Goal: Ask a question

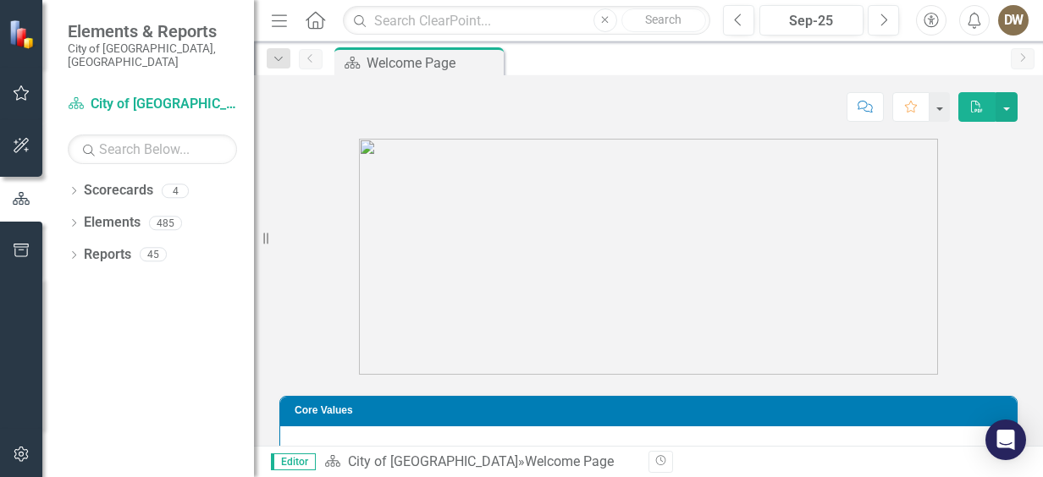
click at [818, 241] on img at bounding box center [648, 257] width 579 height 236
click at [1007, 106] on button "button" at bounding box center [1006, 107] width 22 height 30
click at [139, 181] on link "Scorecards" at bounding box center [118, 190] width 69 height 19
click at [174, 184] on div "4" at bounding box center [175, 191] width 27 height 14
click at [69, 188] on icon "Dropdown" at bounding box center [74, 192] width 12 height 9
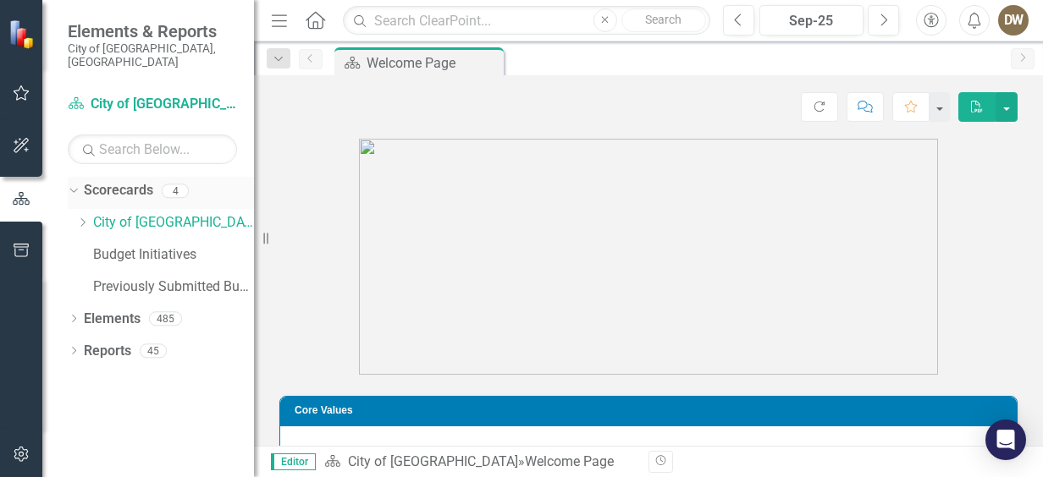
click at [69, 184] on icon "Dropdown" at bounding box center [71, 190] width 9 height 12
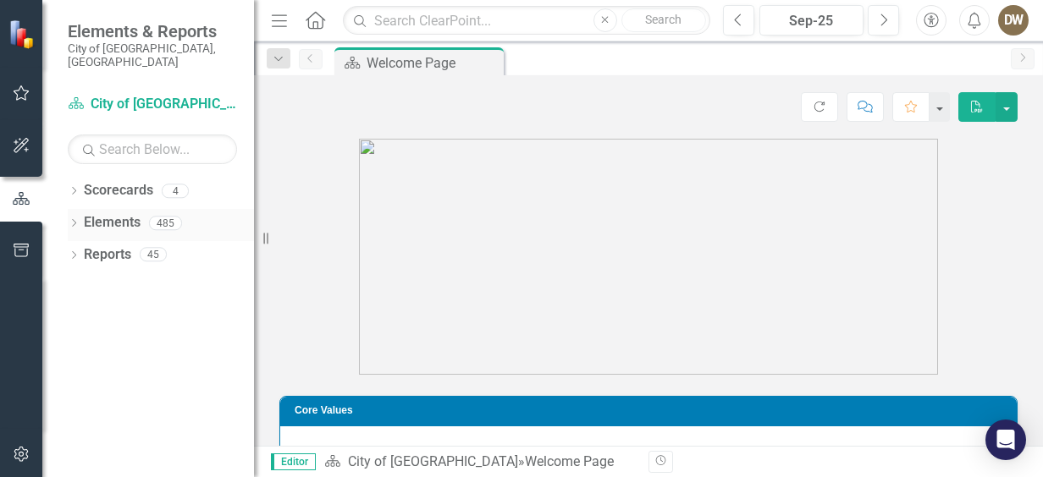
click at [71, 220] on icon "Dropdown" at bounding box center [74, 224] width 12 height 9
click at [124, 278] on link "KPI KPIs" at bounding box center [117, 287] width 51 height 19
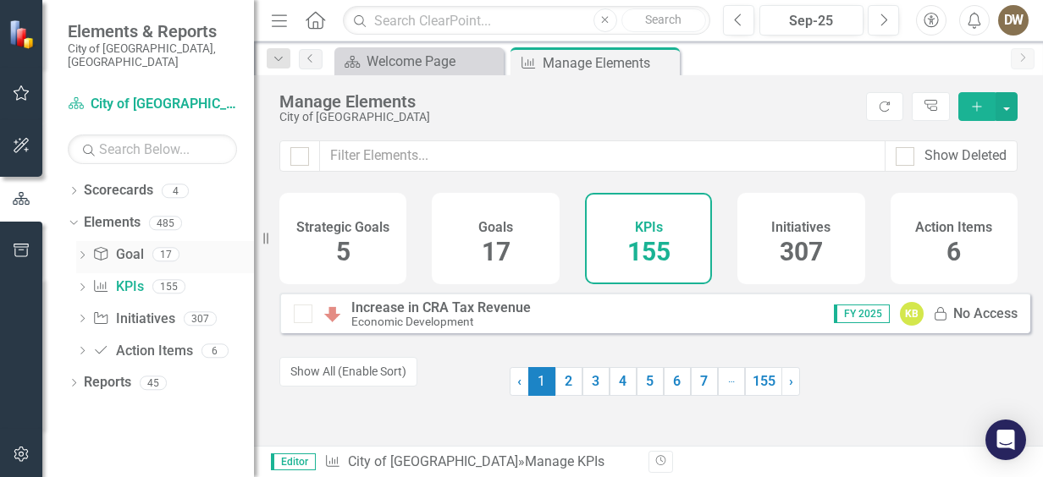
click at [120, 245] on link "Goal Goal" at bounding box center [117, 254] width 51 height 19
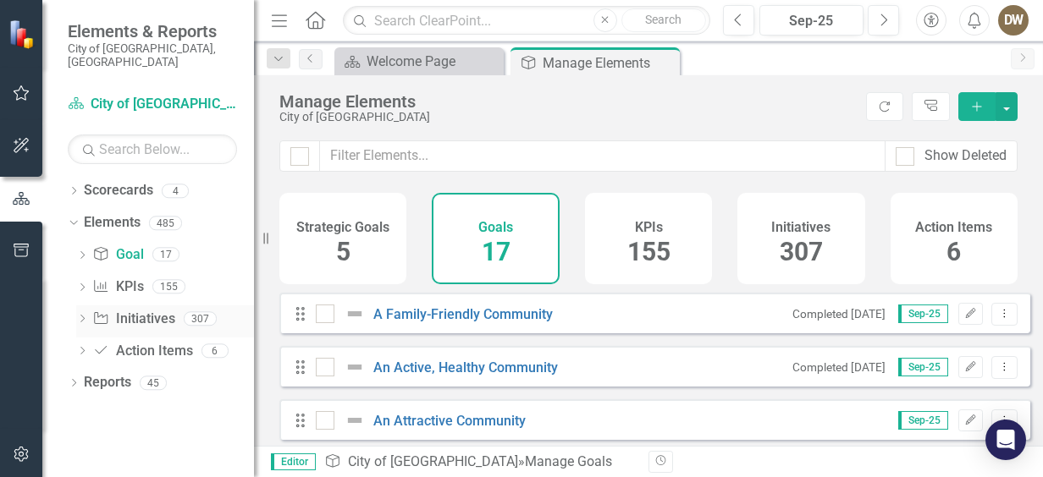
click at [124, 310] on link "Initiative Initiatives" at bounding box center [133, 319] width 82 height 19
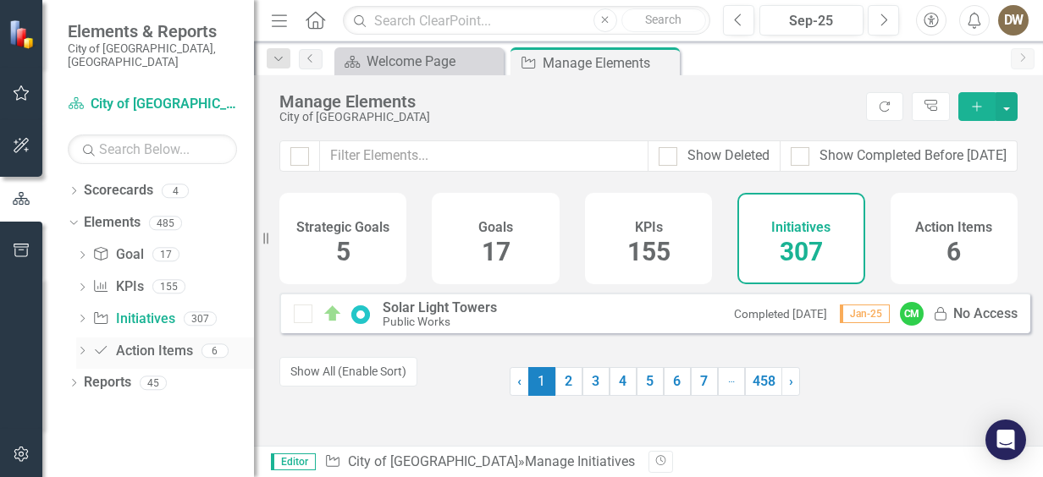
click at [80, 346] on div "Dropdown" at bounding box center [82, 353] width 12 height 14
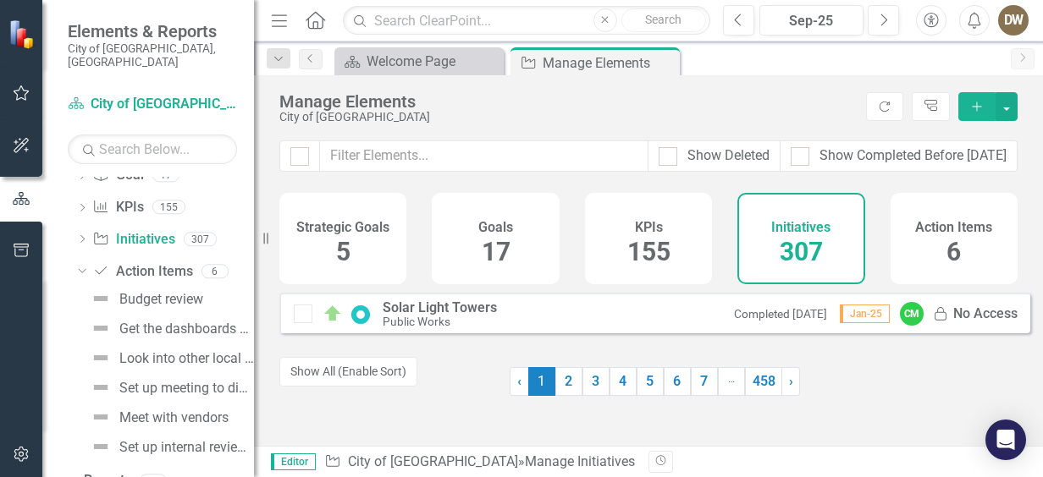
scroll to position [87, 0]
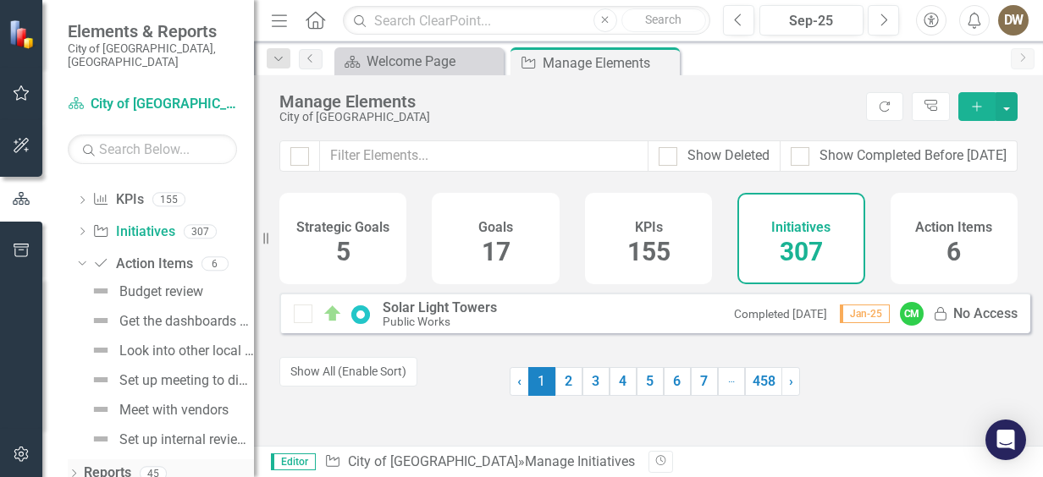
click at [74, 469] on div "Dropdown" at bounding box center [74, 476] width 12 height 14
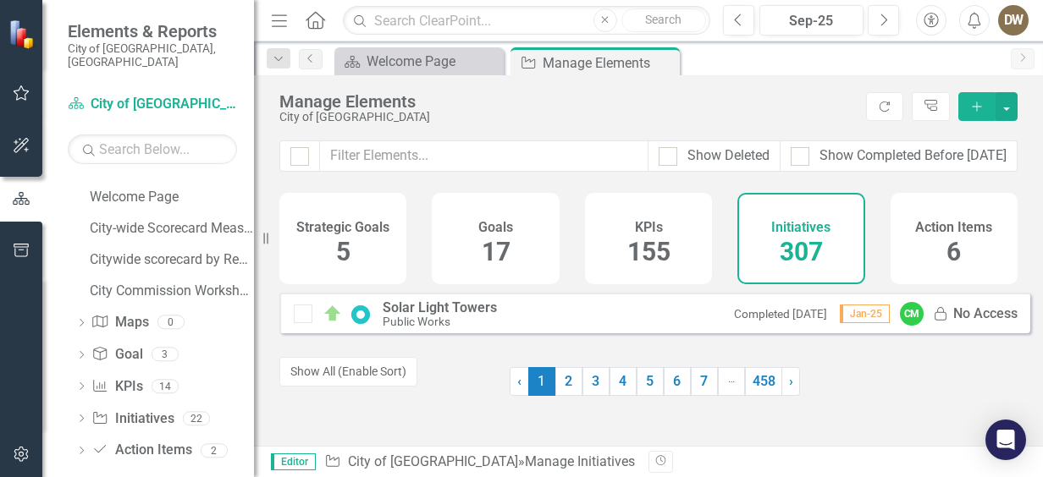
scroll to position [425, 0]
click at [133, 344] on link "Goal Goal" at bounding box center [116, 352] width 51 height 19
click at [78, 338] on div "Dropdown Goal Goal 3" at bounding box center [164, 354] width 179 height 32
click at [20, 91] on icon "button" at bounding box center [22, 93] width 18 height 14
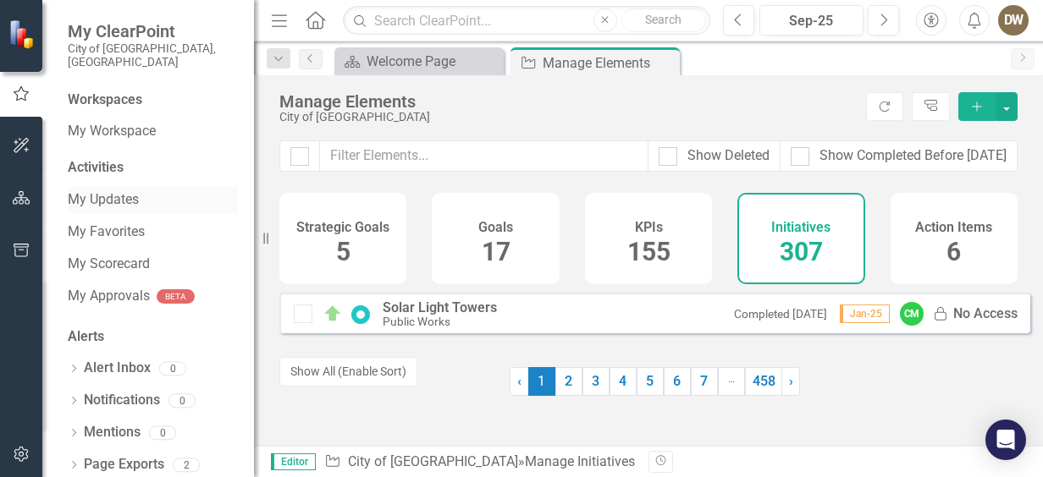
click at [111, 190] on link "My Updates" at bounding box center [152, 199] width 169 height 19
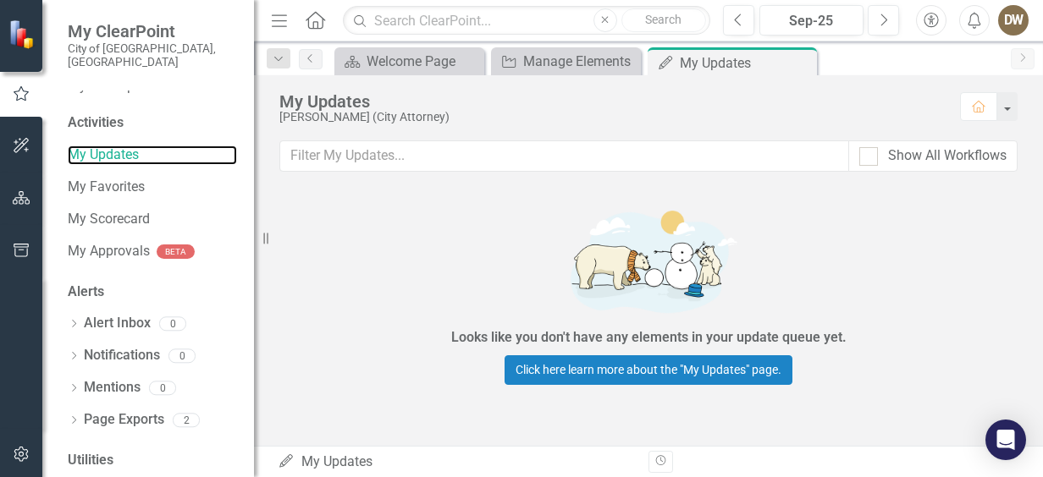
scroll to position [47, 0]
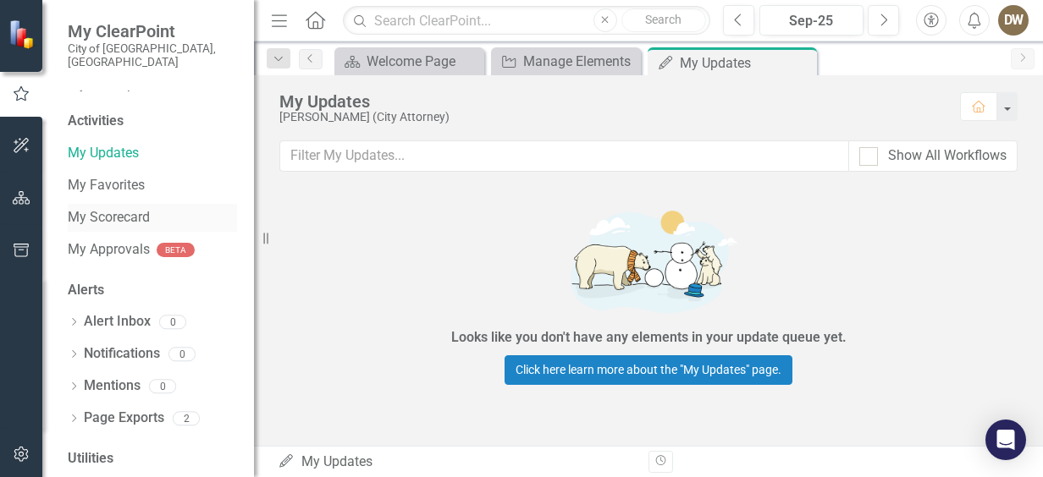
click at [125, 208] on link "My Scorecard" at bounding box center [152, 217] width 169 height 19
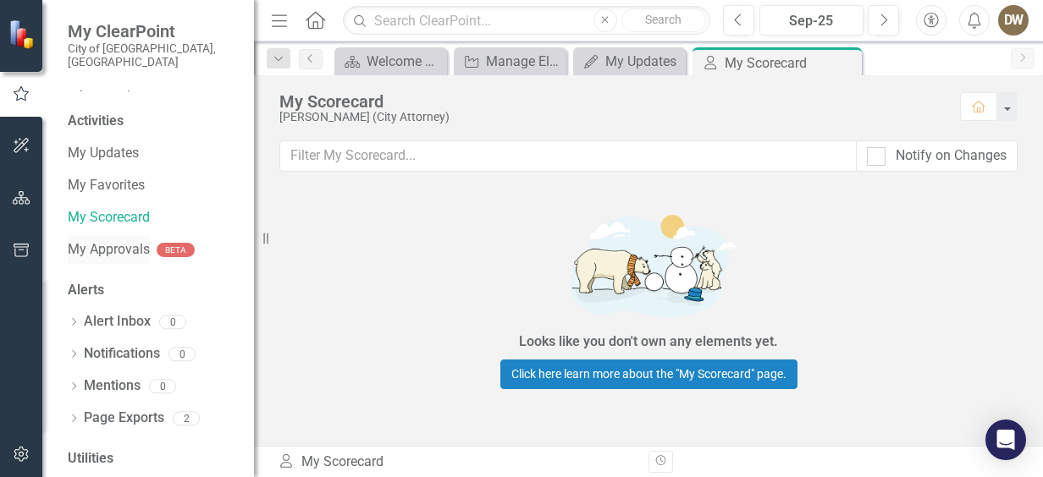
click at [122, 240] on link "My Approvals" at bounding box center [109, 249] width 82 height 19
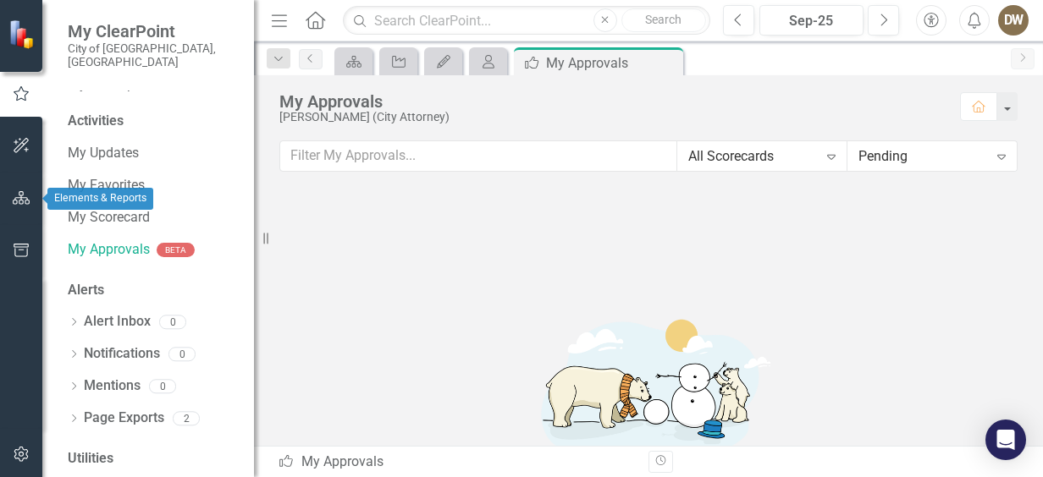
click at [19, 195] on icon "button" at bounding box center [22, 198] width 18 height 14
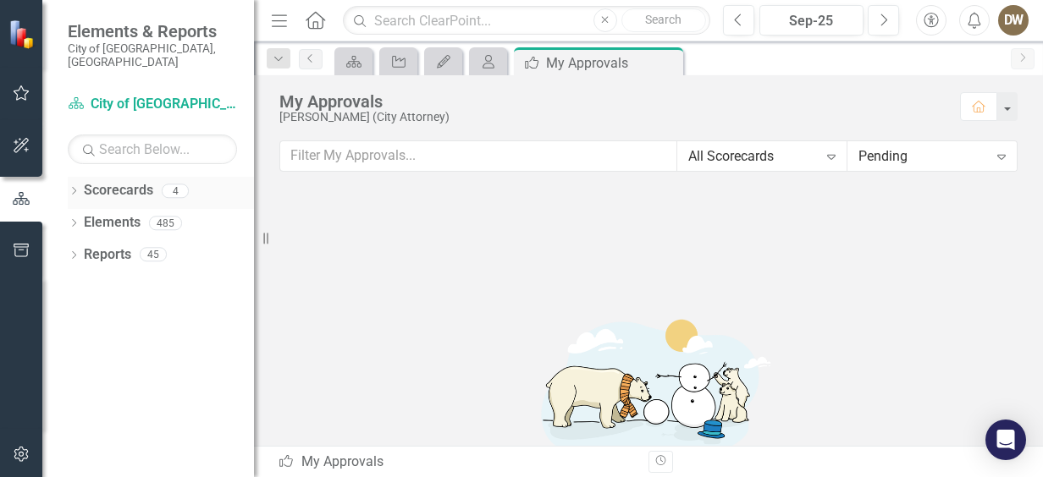
click at [125, 181] on link "Scorecards" at bounding box center [118, 190] width 69 height 19
click at [70, 188] on icon "Dropdown" at bounding box center [74, 192] width 12 height 9
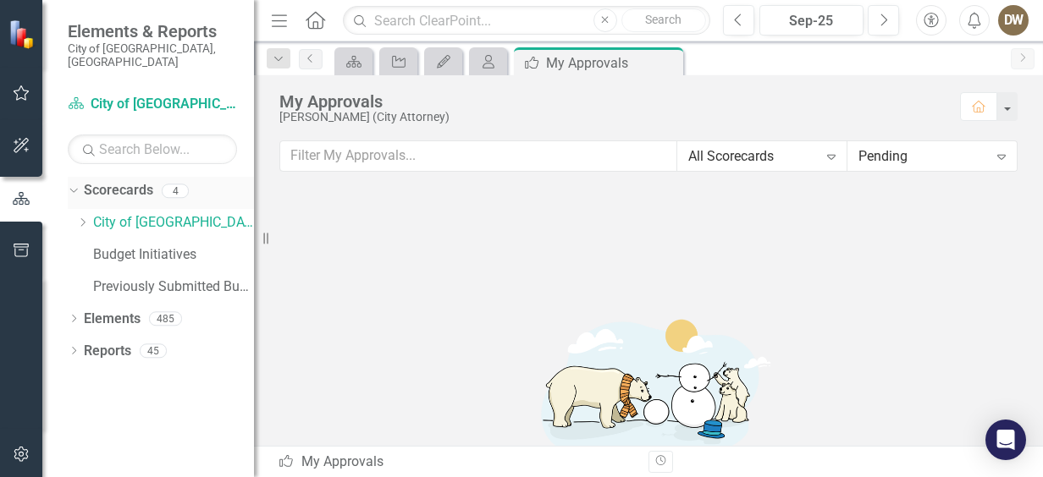
click at [70, 184] on icon "Dropdown" at bounding box center [71, 190] width 9 height 12
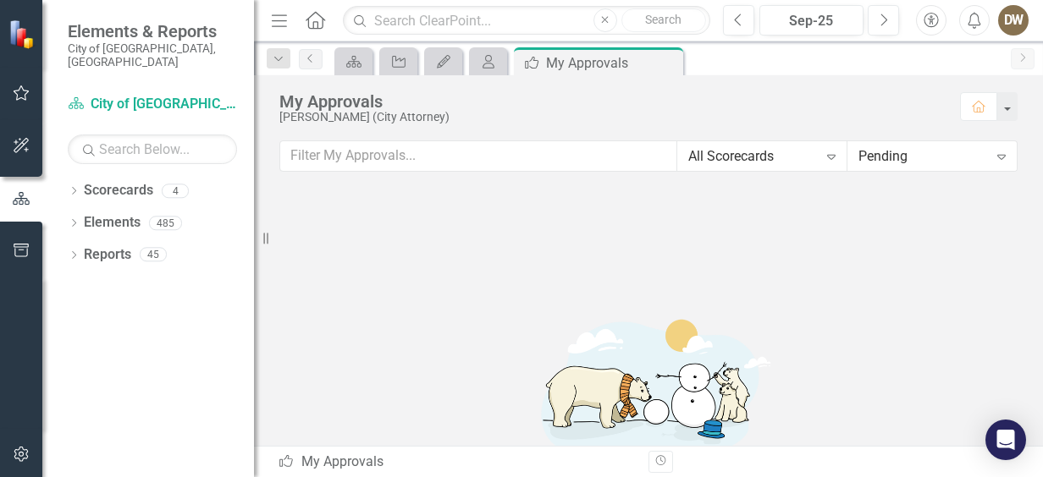
click at [18, 36] on img at bounding box center [23, 34] width 30 height 30
click at [278, 13] on icon "Menu" at bounding box center [279, 20] width 22 height 18
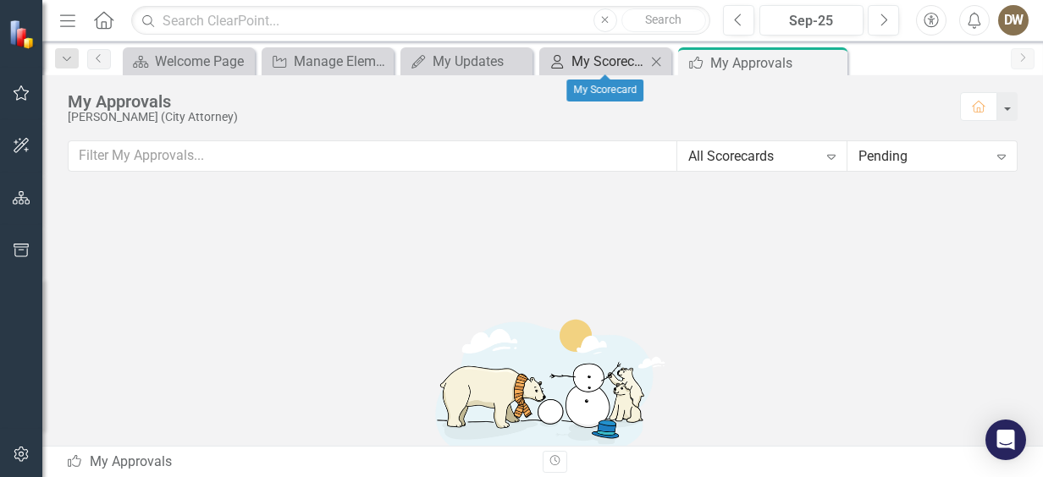
click at [596, 63] on div "My Scorecard" at bounding box center [608, 61] width 74 height 21
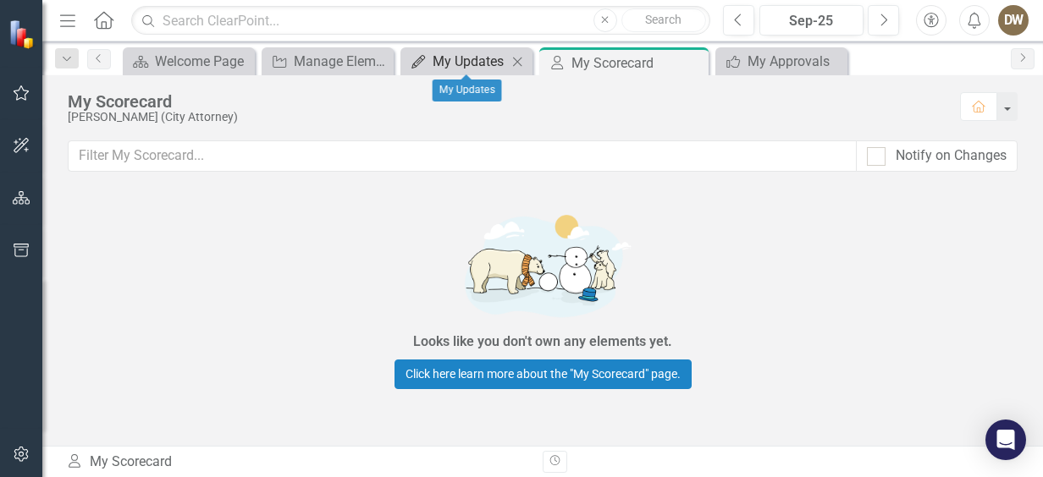
click at [454, 59] on div "My Updates" at bounding box center [469, 61] width 74 height 21
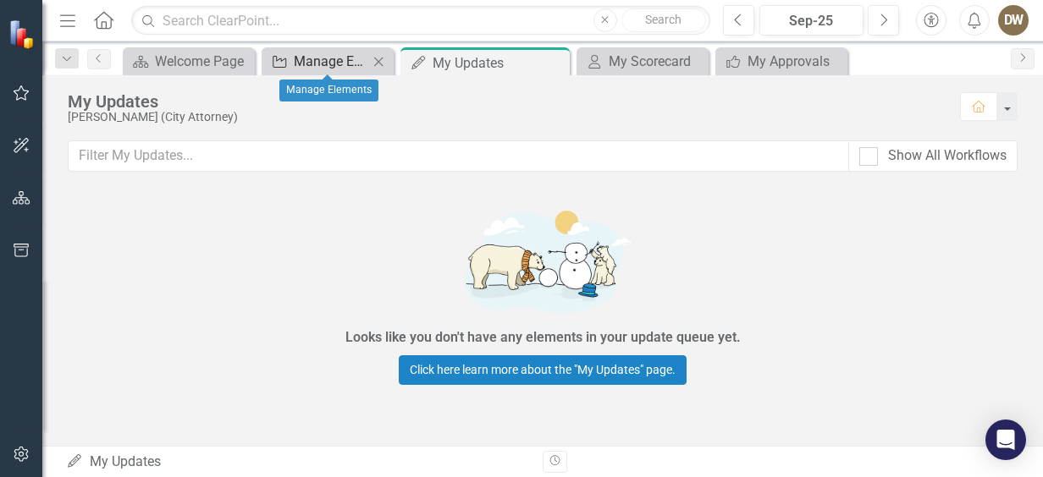
click at [325, 59] on div "Manage Elements" at bounding box center [331, 61] width 74 height 21
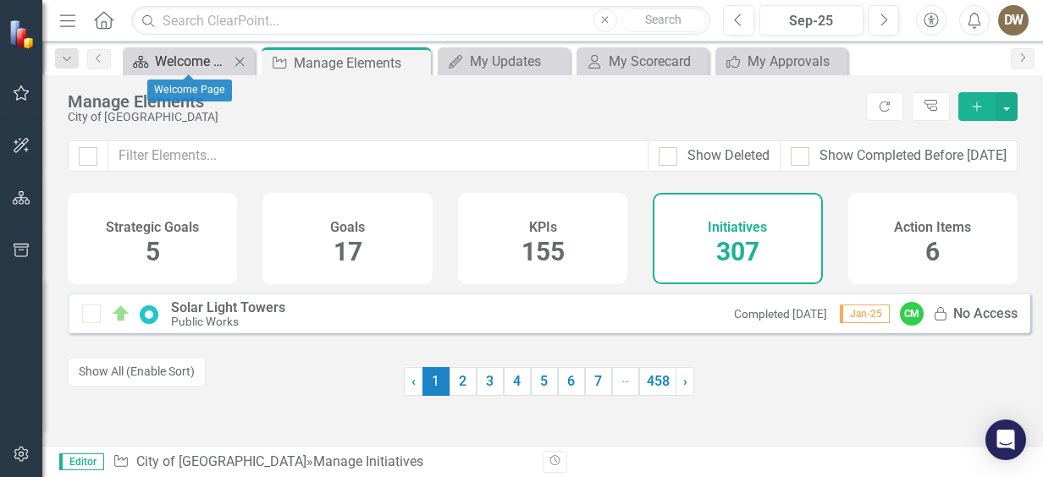
click at [208, 59] on div "Welcome Page" at bounding box center [192, 61] width 74 height 21
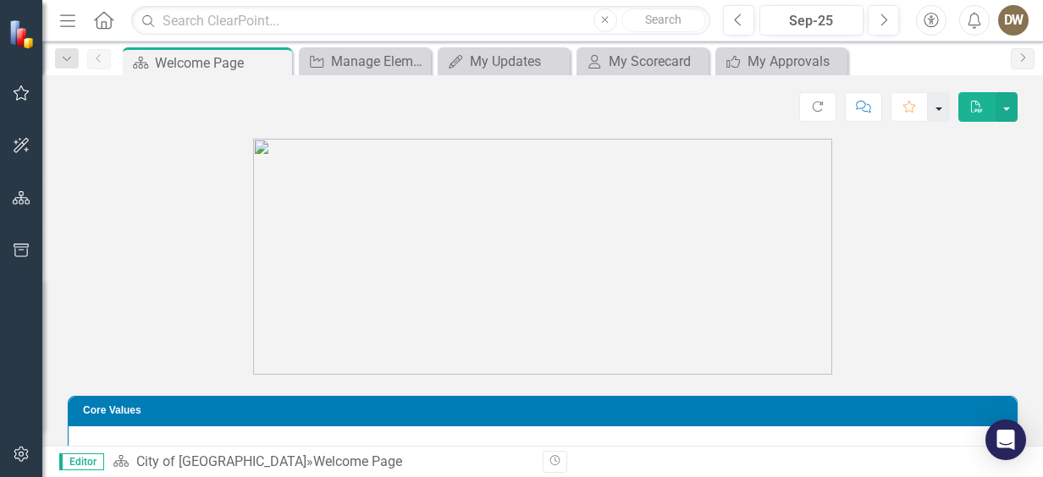
click at [935, 110] on button "button" at bounding box center [938, 107] width 22 height 30
click at [1005, 107] on button "button" at bounding box center [1006, 107] width 22 height 30
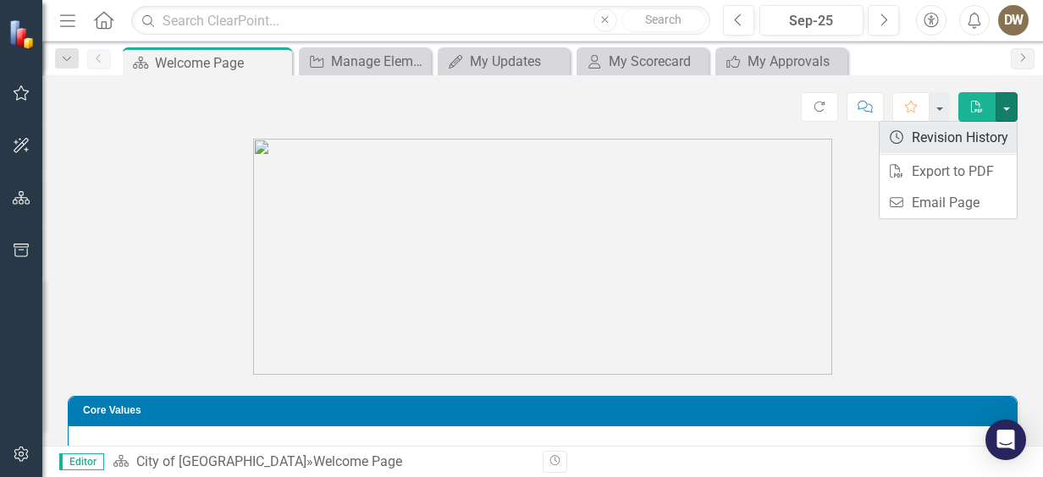
click at [948, 139] on link "Revision History Revision History" at bounding box center [947, 137] width 137 height 31
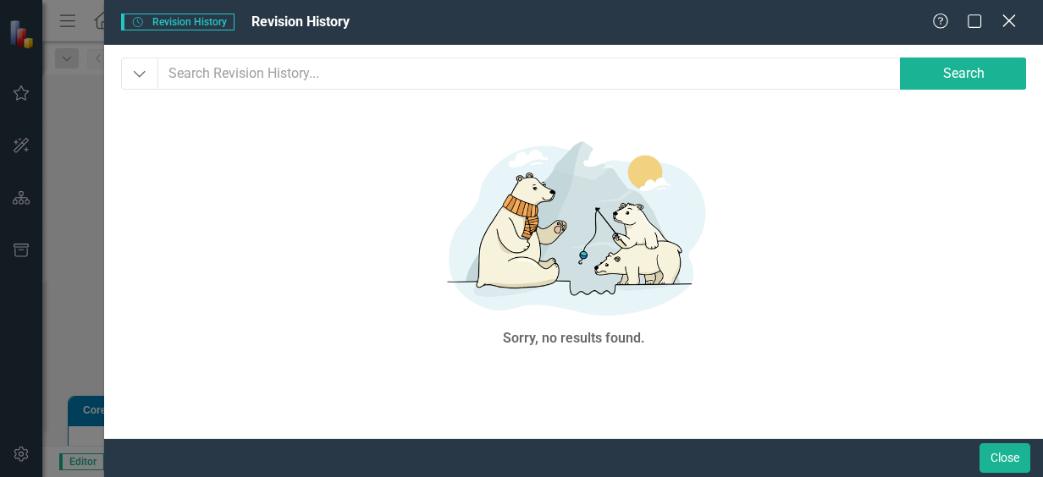
click at [1004, 23] on icon "Close" at bounding box center [1008, 21] width 21 height 16
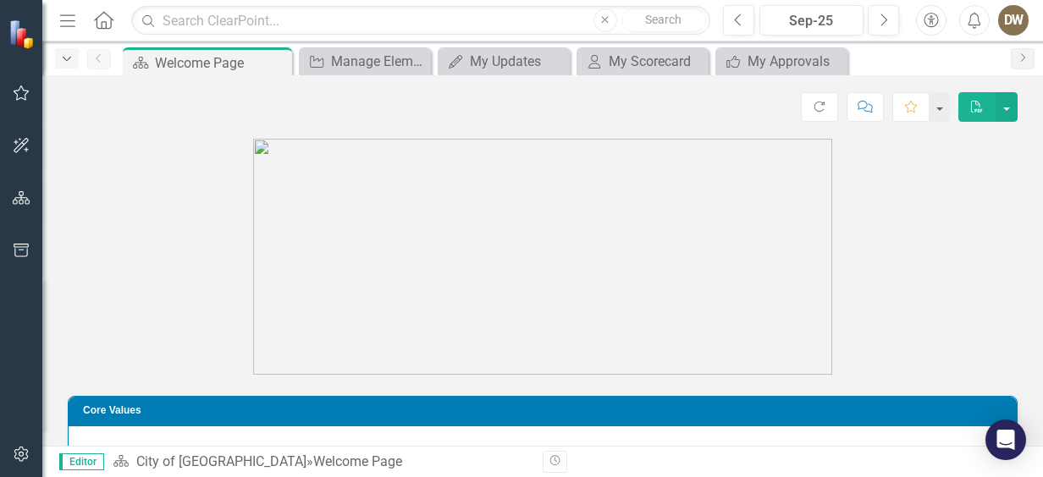
click at [73, 57] on icon "Dropdown" at bounding box center [66, 59] width 15 height 12
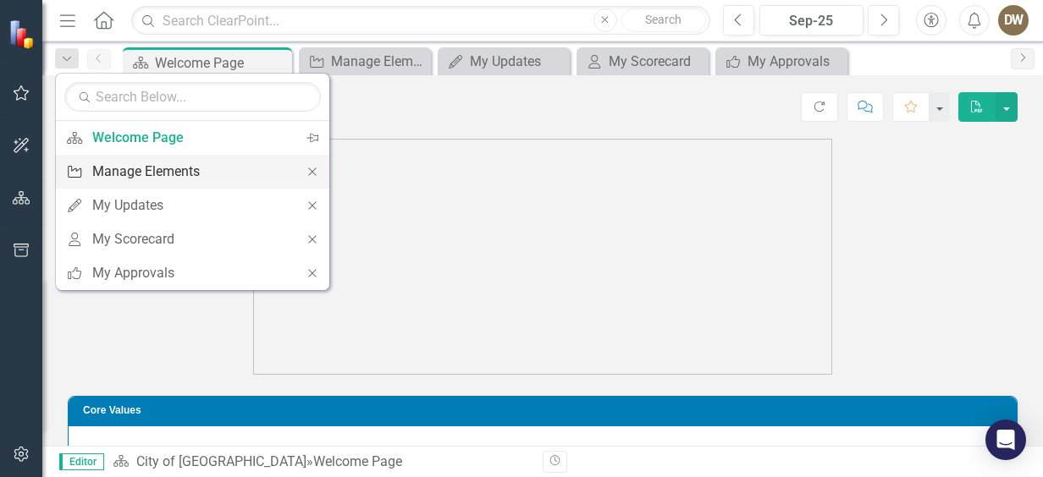
click at [103, 168] on div "Manage Elements" at bounding box center [189, 171] width 195 height 21
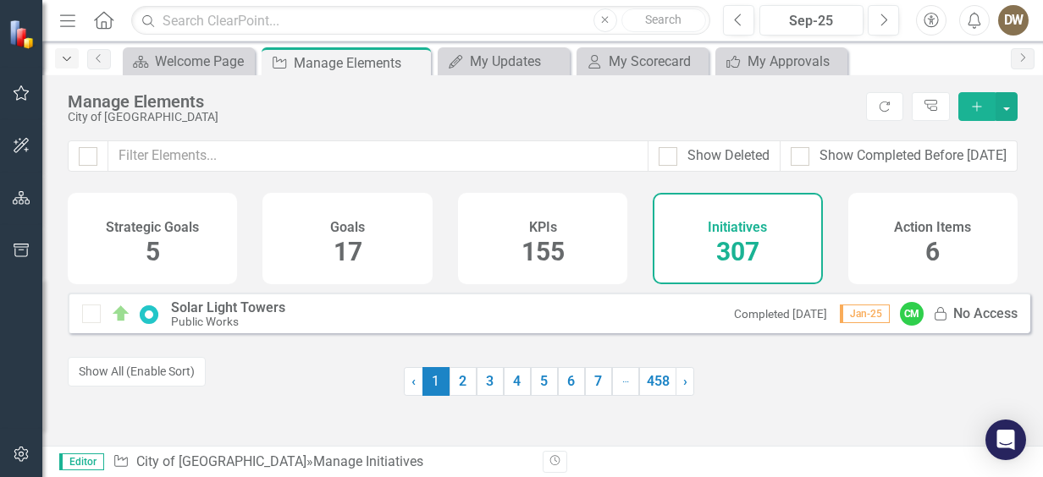
click at [65, 58] on icon "Dropdown" at bounding box center [66, 59] width 15 height 12
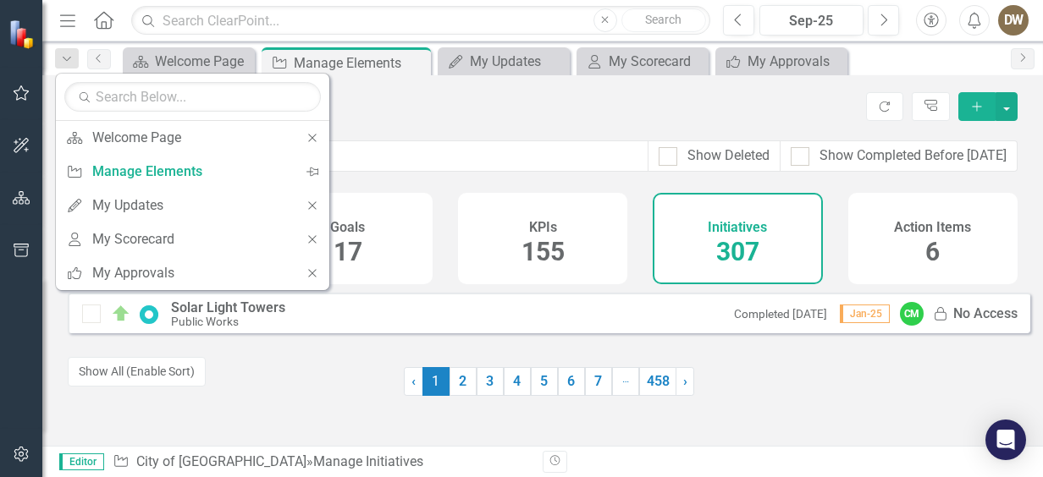
click at [74, 19] on icon "button" at bounding box center [67, 20] width 15 height 12
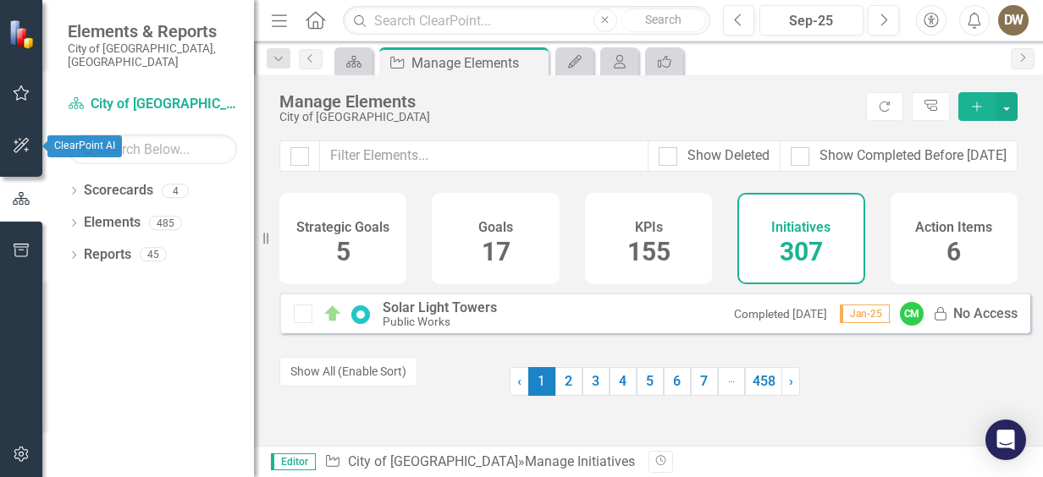
click at [20, 142] on icon "button" at bounding box center [22, 146] width 18 height 14
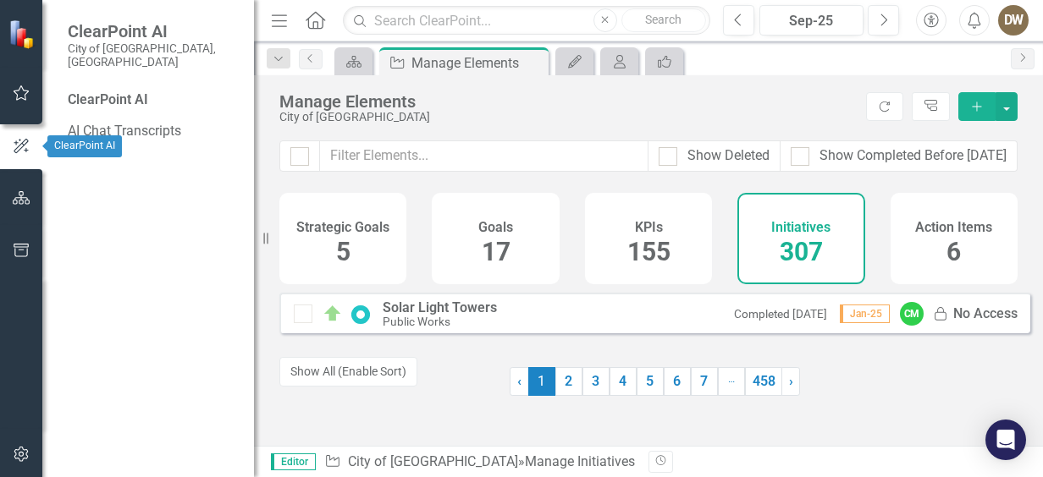
click at [18, 146] on icon "button" at bounding box center [21, 146] width 19 height 15
click at [16, 201] on icon "button" at bounding box center [22, 198] width 18 height 14
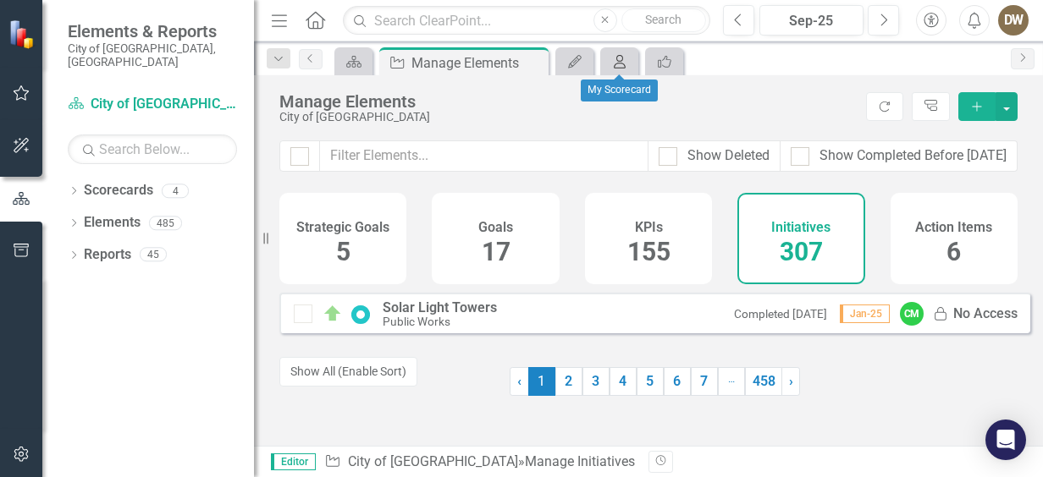
click at [621, 58] on icon "My Scorecard" at bounding box center [619, 62] width 17 height 14
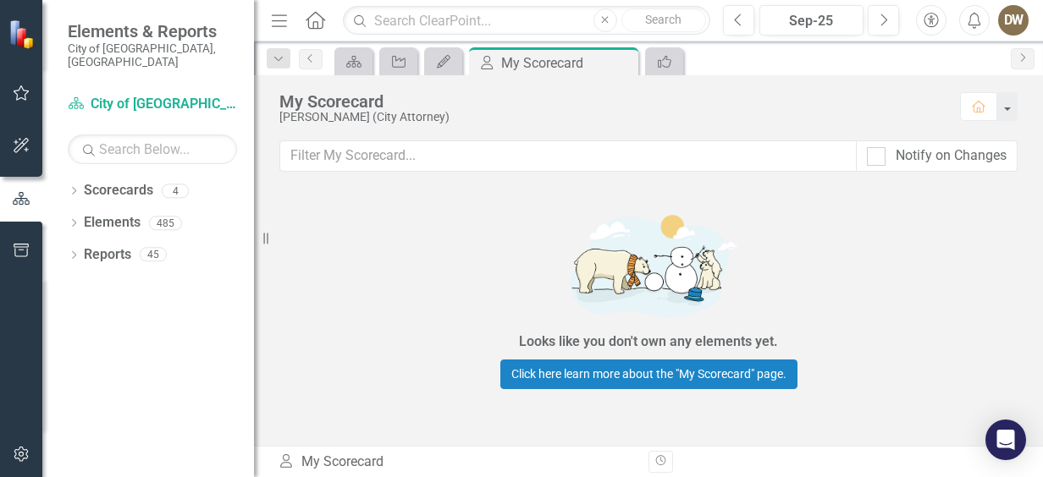
click at [312, 16] on icon "Home" at bounding box center [315, 20] width 22 height 18
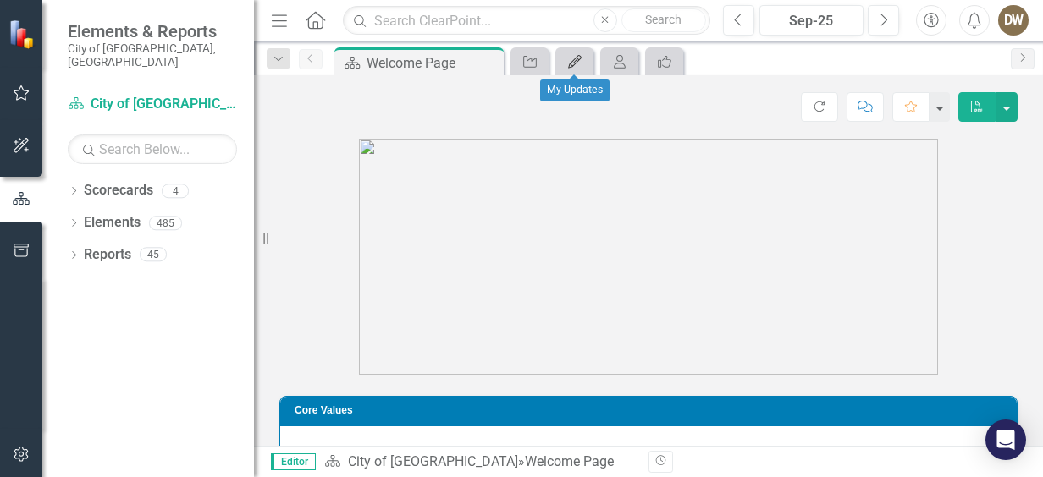
click at [578, 55] on icon at bounding box center [575, 62] width 14 height 14
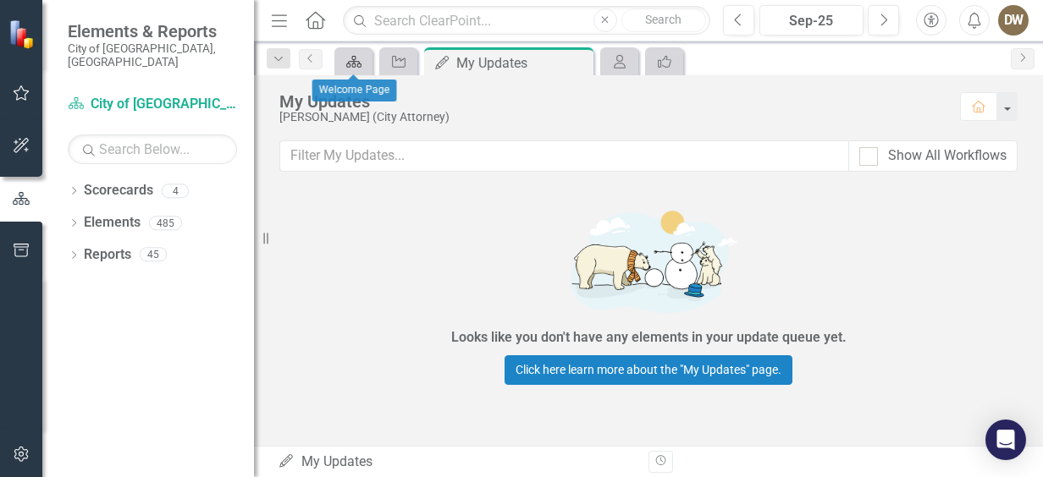
click at [353, 64] on icon "Scorecard" at bounding box center [353, 62] width 17 height 14
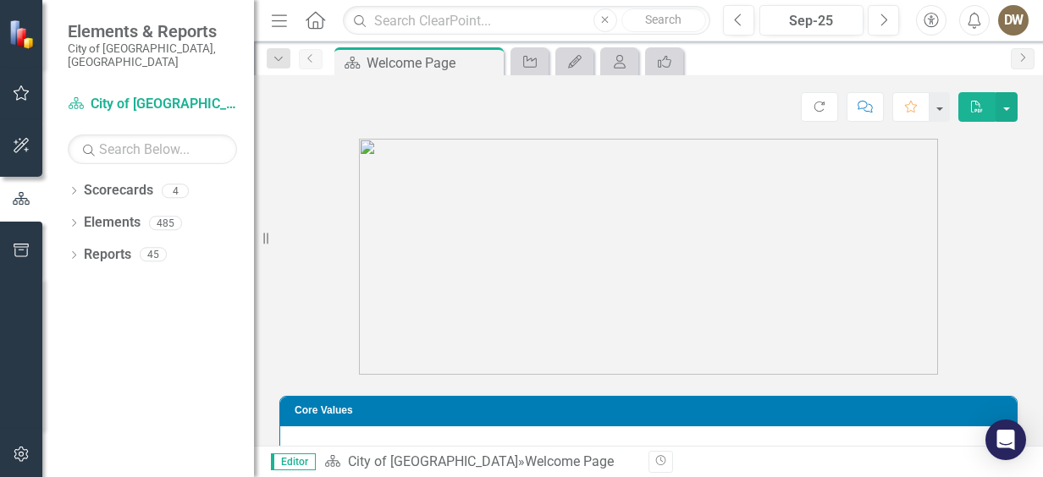
click at [315, 62] on icon "Previous" at bounding box center [311, 58] width 14 height 10
click at [948, 99] on button "button" at bounding box center [938, 107] width 22 height 30
click at [866, 103] on icon "Comment" at bounding box center [864, 107] width 15 height 12
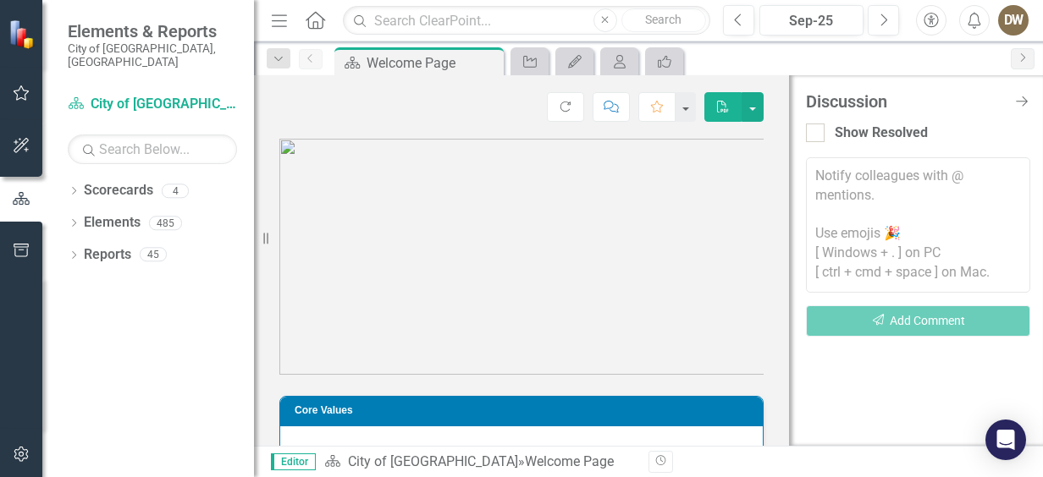
click at [1019, 100] on icon "Close Discussion Bar" at bounding box center [1020, 101] width 21 height 16
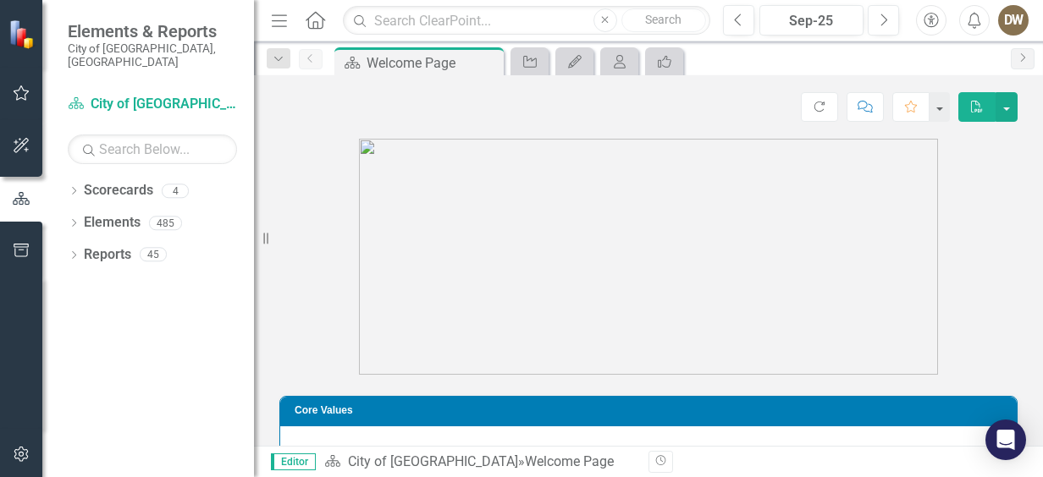
click at [1011, 25] on div "DW" at bounding box center [1013, 20] width 30 height 30
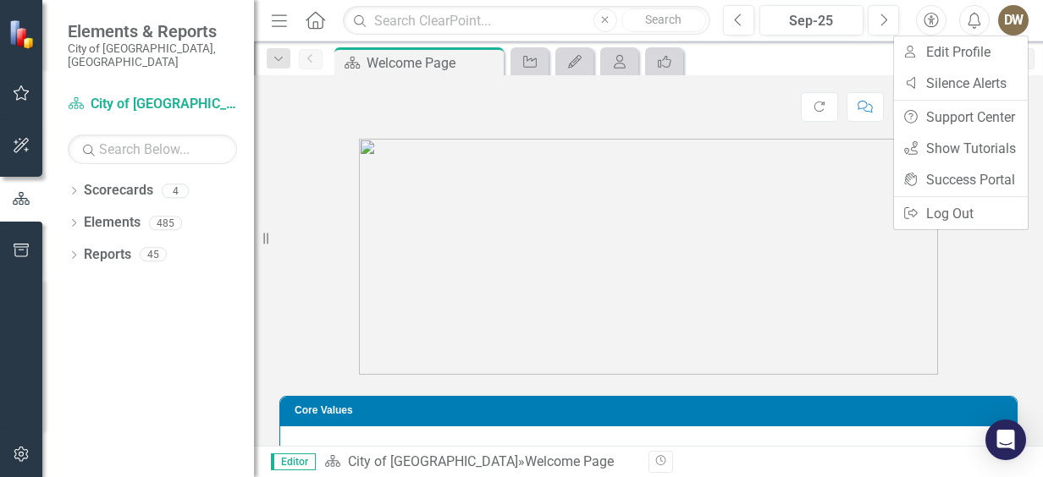
click at [831, 55] on div "Scorecard Welcome Page Pin Close Initiative My Updates My Scorecard icon.myAppr…" at bounding box center [666, 60] width 671 height 27
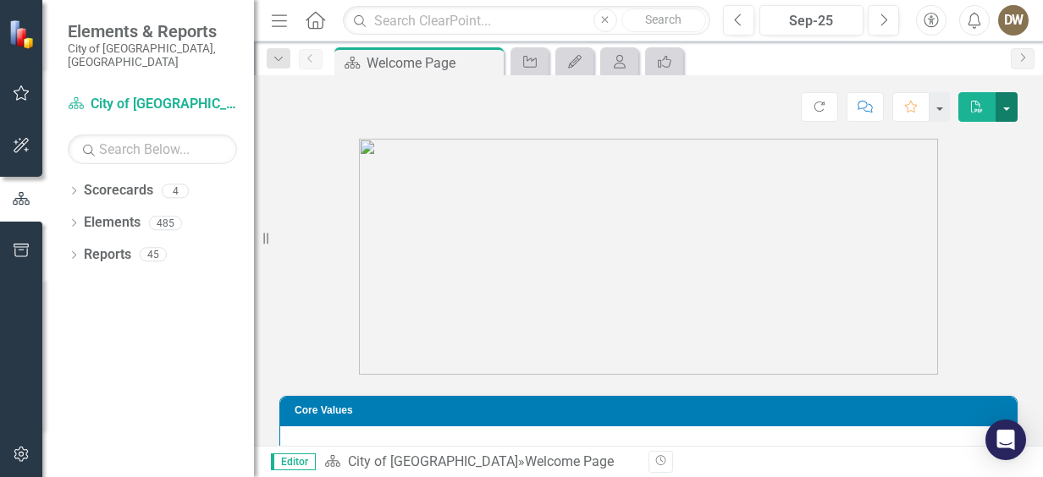
click at [1002, 107] on button "button" at bounding box center [1006, 107] width 22 height 30
click at [18, 45] on img at bounding box center [23, 34] width 30 height 30
click at [17, 29] on img at bounding box center [23, 34] width 30 height 30
click at [19, 90] on icon "button" at bounding box center [22, 92] width 16 height 15
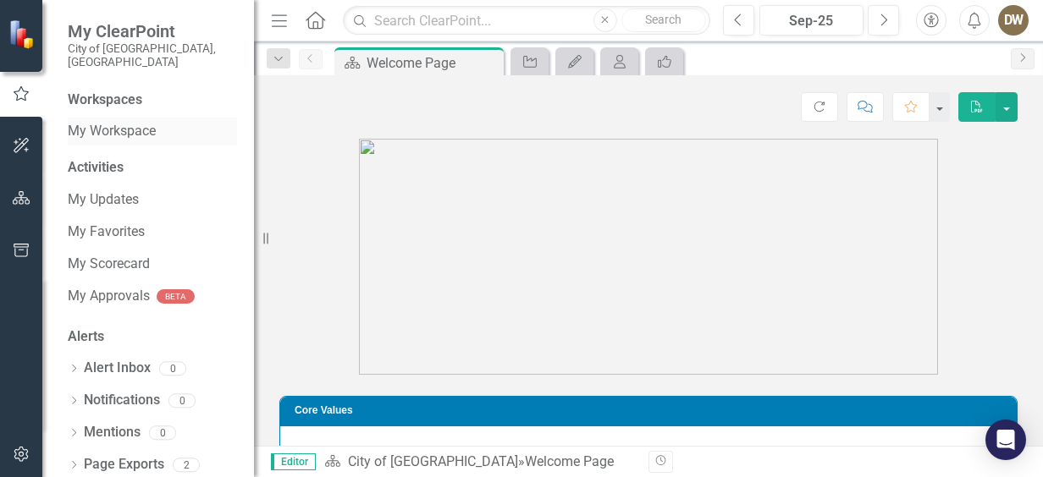
click at [142, 122] on link "My Workspace" at bounding box center [152, 131] width 169 height 19
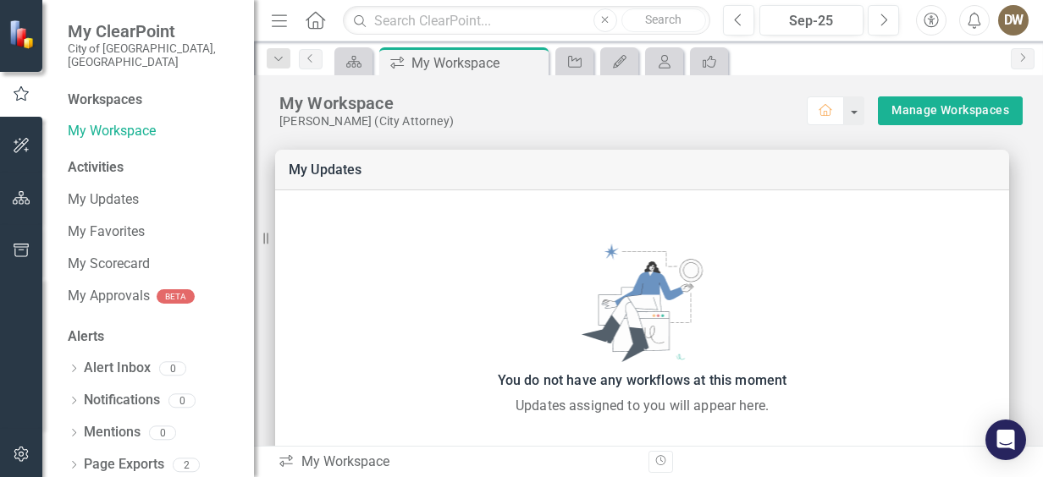
click at [112, 158] on div "Activities" at bounding box center [152, 167] width 169 height 19
click at [108, 190] on link "My Updates" at bounding box center [152, 199] width 169 height 19
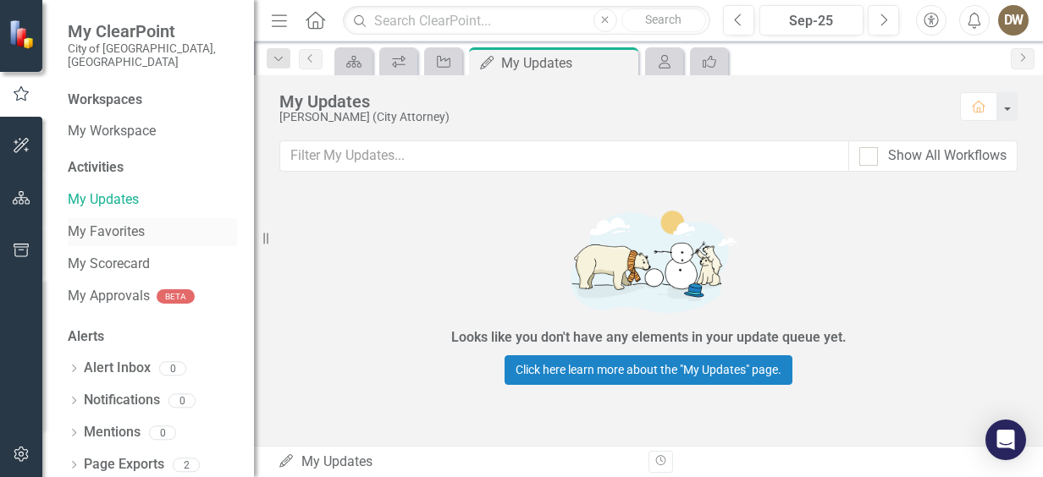
click at [108, 223] on link "My Favorites" at bounding box center [152, 232] width 169 height 19
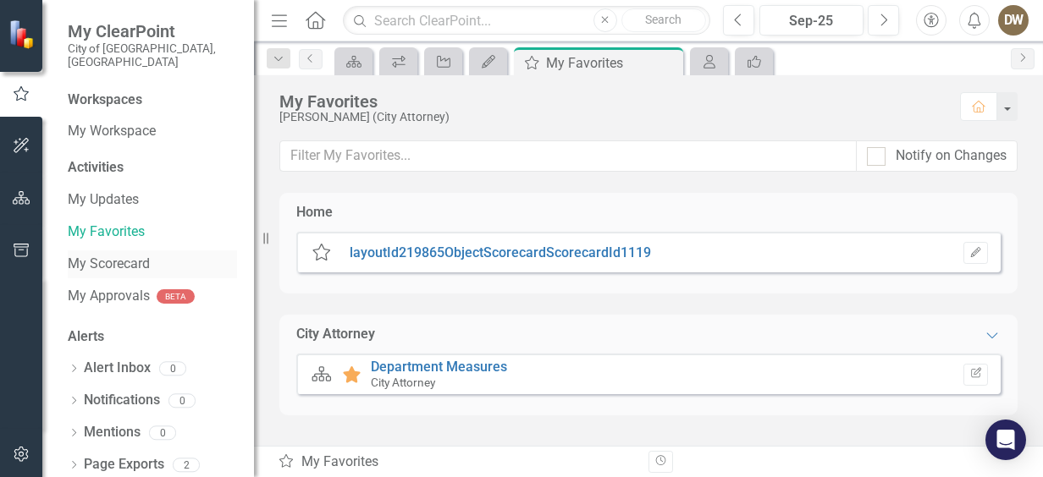
click at [111, 255] on link "My Scorecard" at bounding box center [152, 264] width 169 height 19
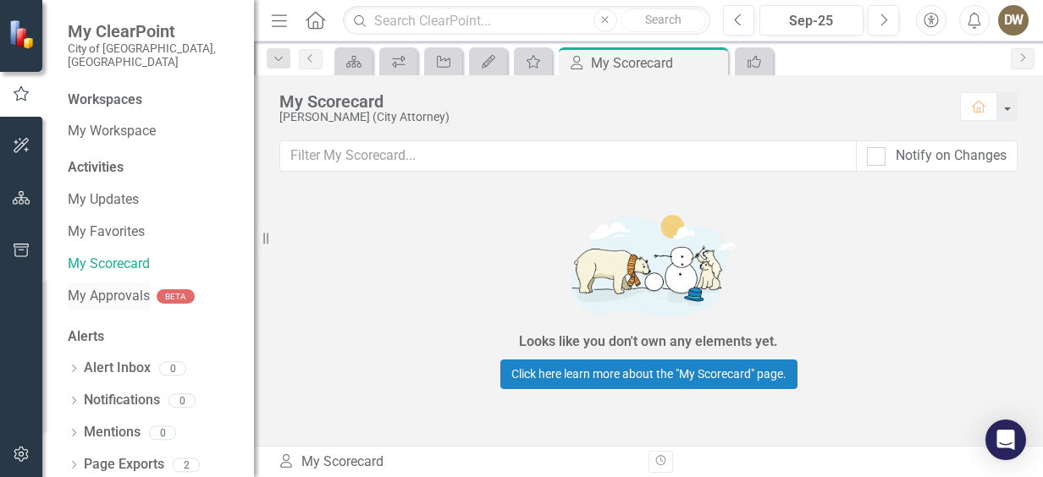
click at [112, 287] on link "My Approvals" at bounding box center [109, 296] width 82 height 19
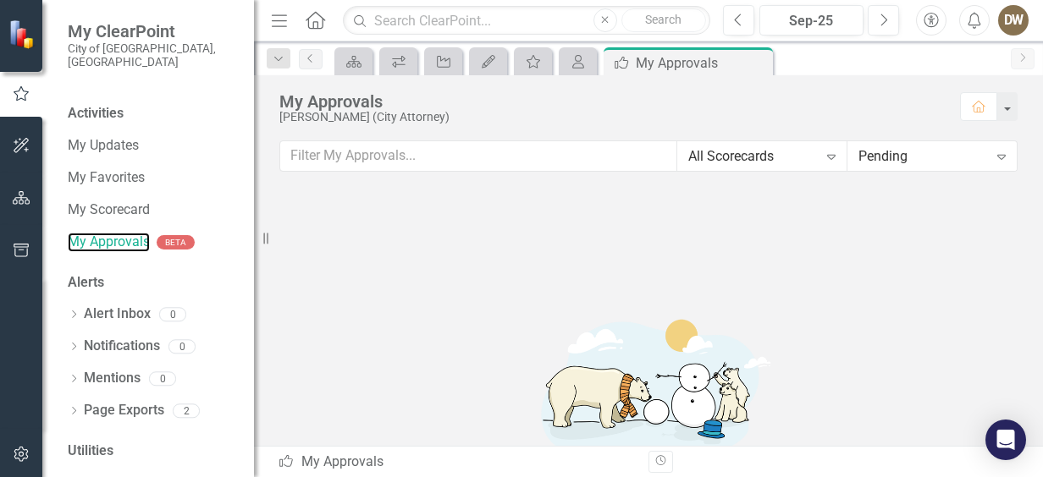
scroll to position [81, 0]
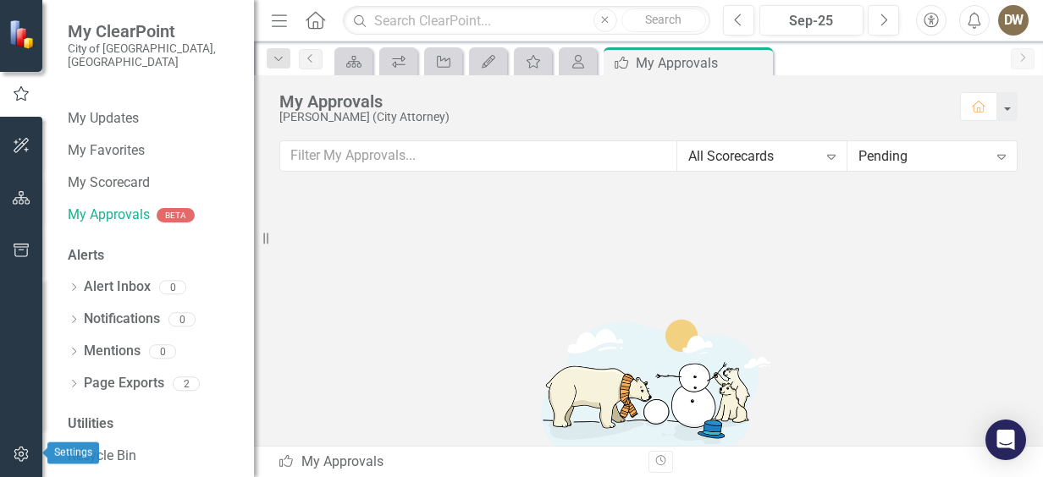
click at [22, 448] on icon "button" at bounding box center [21, 454] width 14 height 15
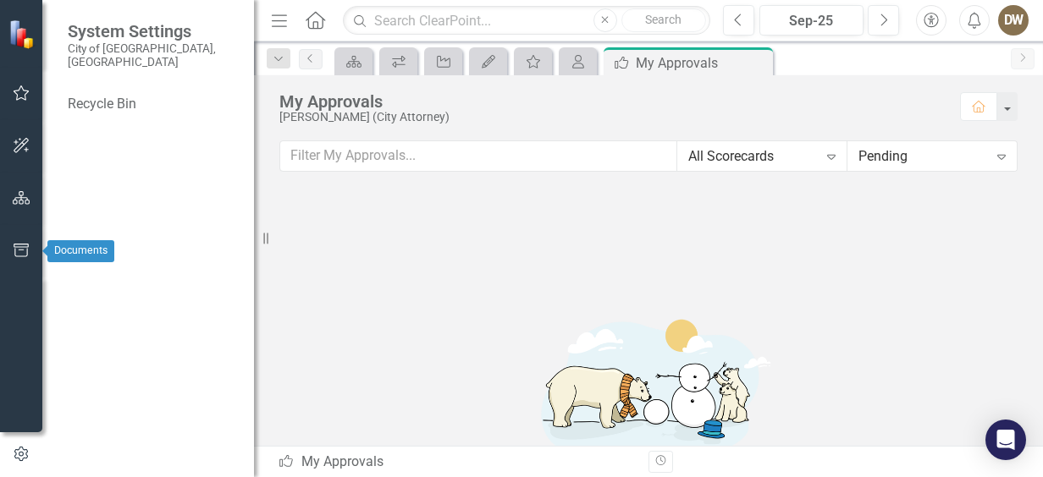
click at [21, 249] on icon "button" at bounding box center [22, 251] width 18 height 14
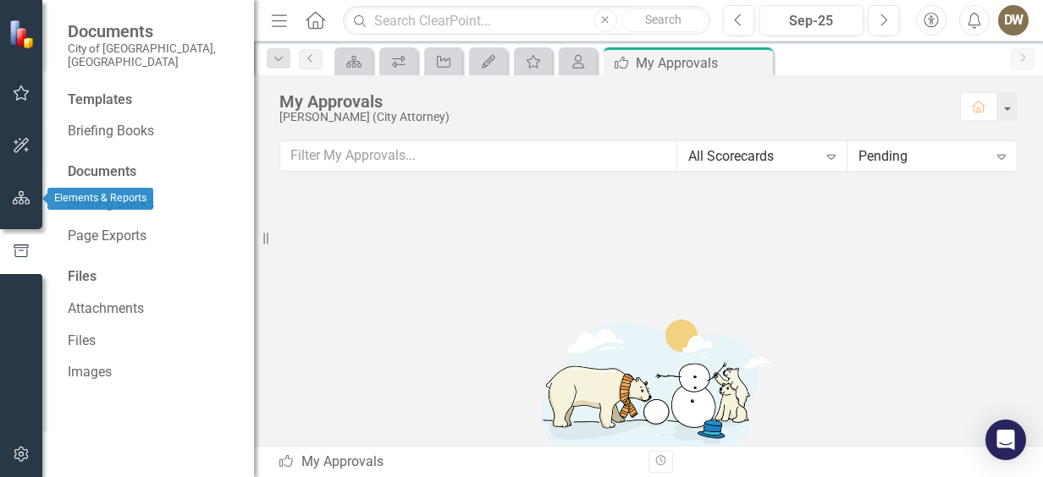
click at [18, 205] on icon "button" at bounding box center [22, 198] width 18 height 14
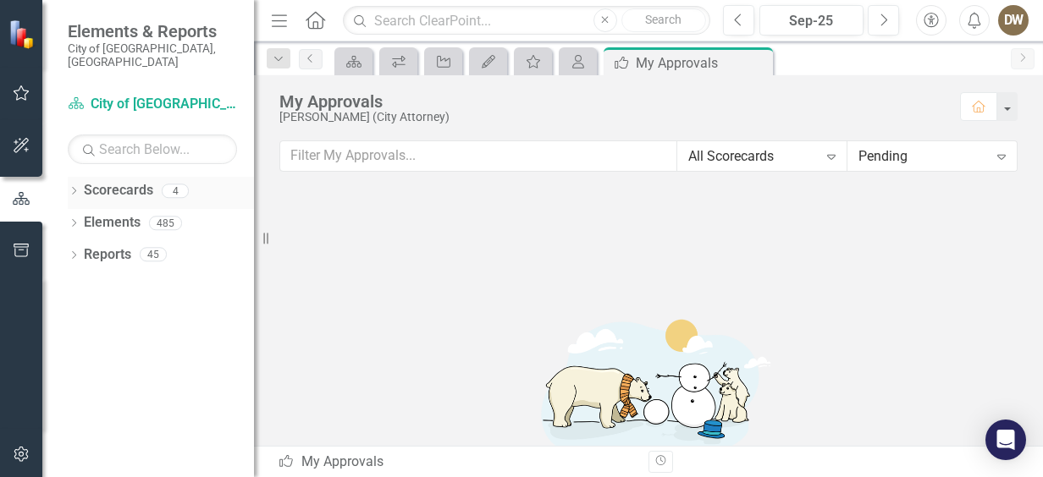
click at [72, 188] on icon "Dropdown" at bounding box center [74, 192] width 12 height 9
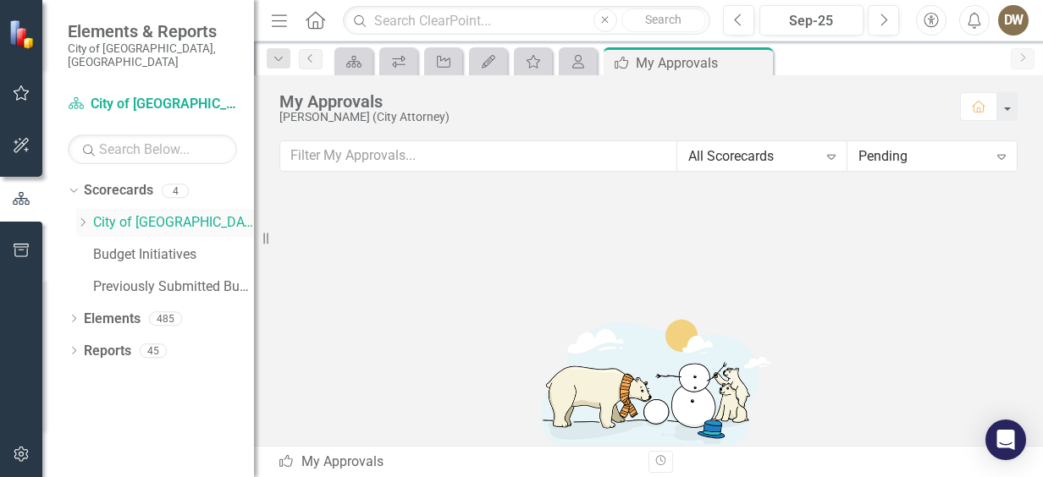
click at [115, 213] on link "City of [GEOGRAPHIC_DATA]" at bounding box center [173, 222] width 161 height 19
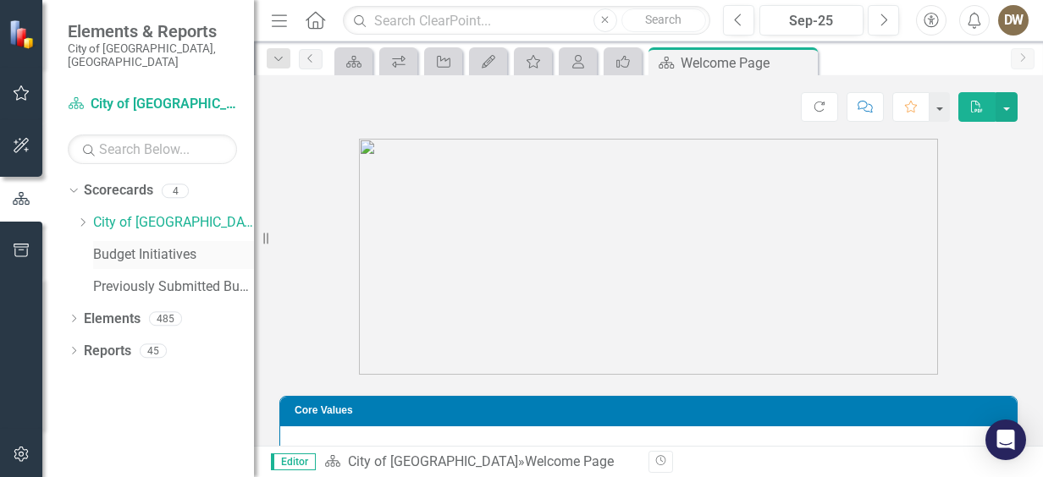
click at [111, 245] on link "Budget Initiatives" at bounding box center [173, 254] width 161 height 19
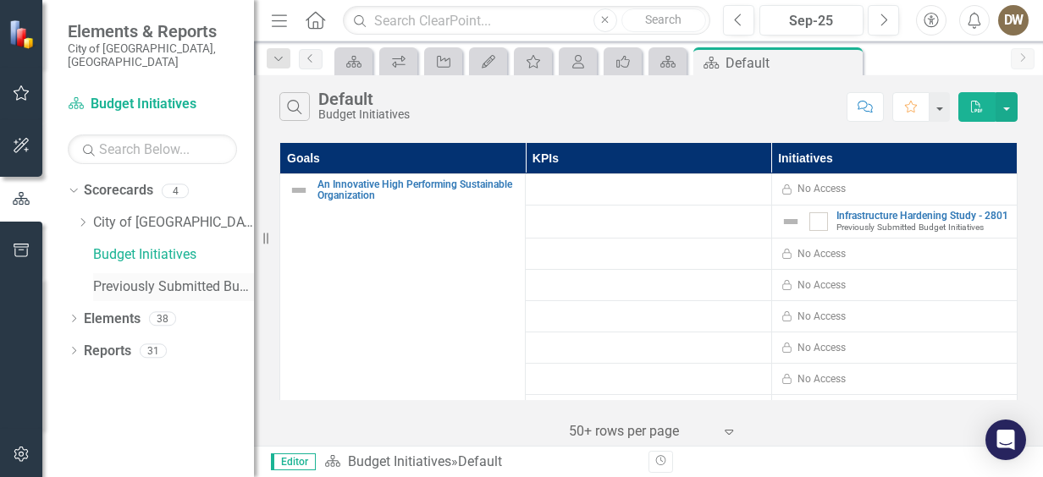
click at [110, 278] on link "Previously Submitted Budget Initiatives" at bounding box center [173, 287] width 161 height 19
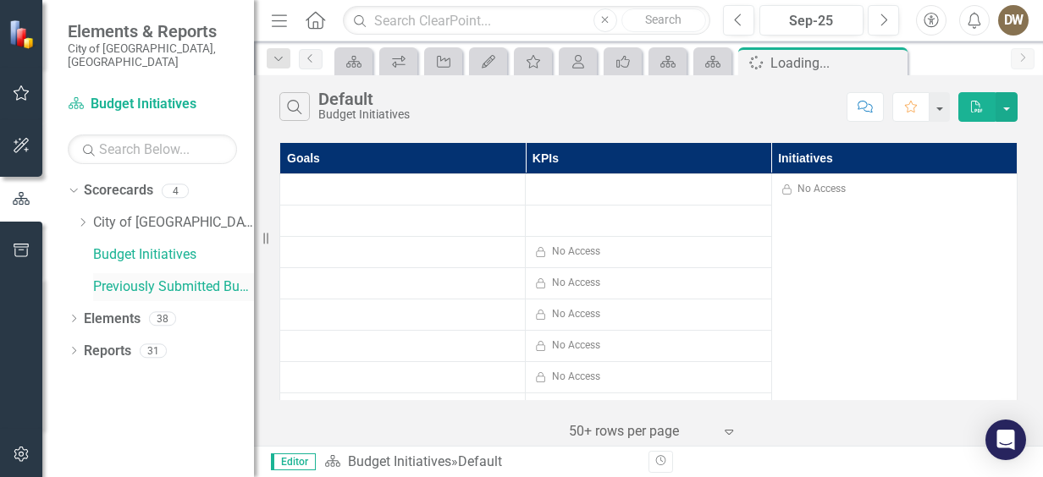
click at [110, 278] on link "Previously Submitted Budget Initiatives" at bounding box center [173, 287] width 161 height 19
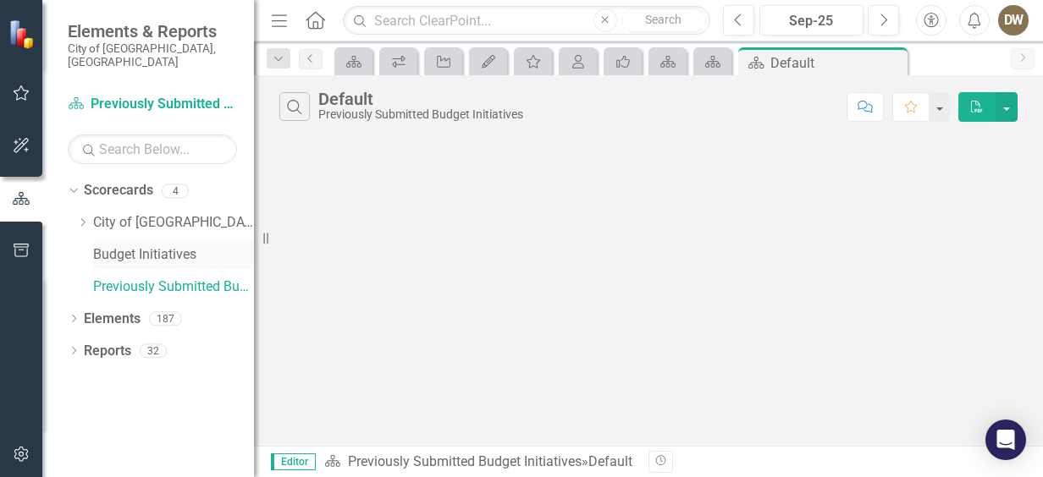
click at [107, 245] on link "Budget Initiatives" at bounding box center [173, 254] width 161 height 19
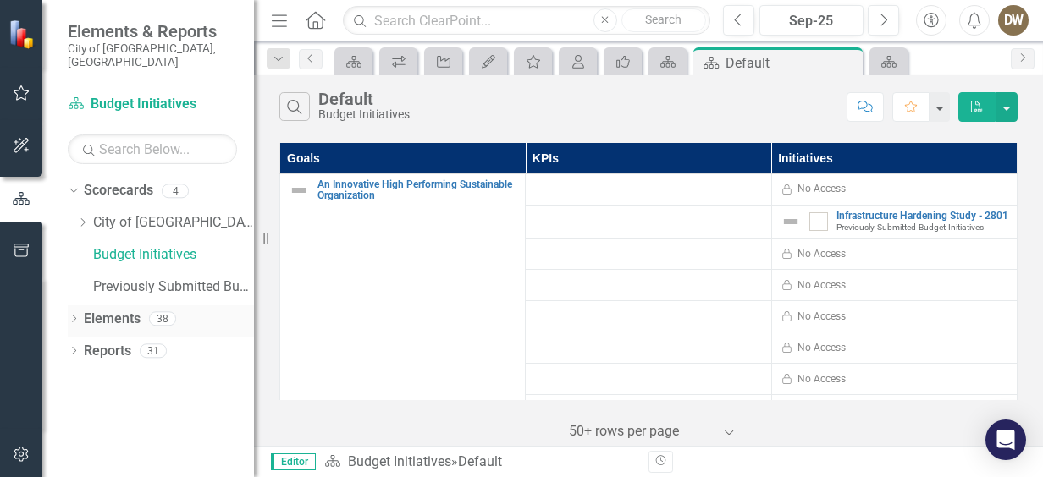
click at [77, 316] on icon "Dropdown" at bounding box center [74, 320] width 12 height 9
click at [120, 342] on link "Goal Goal" at bounding box center [117, 351] width 51 height 19
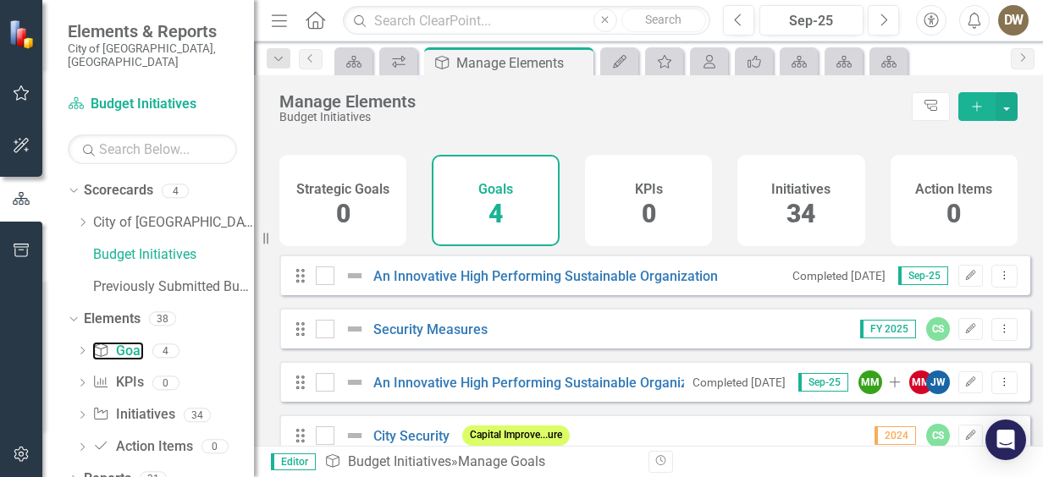
scroll to position [71, 0]
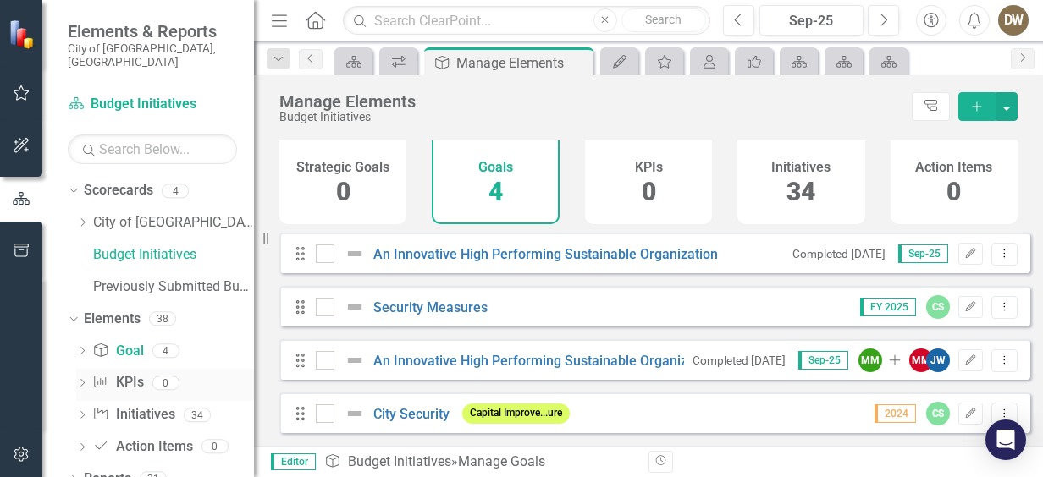
click at [83, 378] on div "Dropdown" at bounding box center [82, 385] width 12 height 14
click at [129, 373] on link "KPI KPIs" at bounding box center [117, 382] width 51 height 19
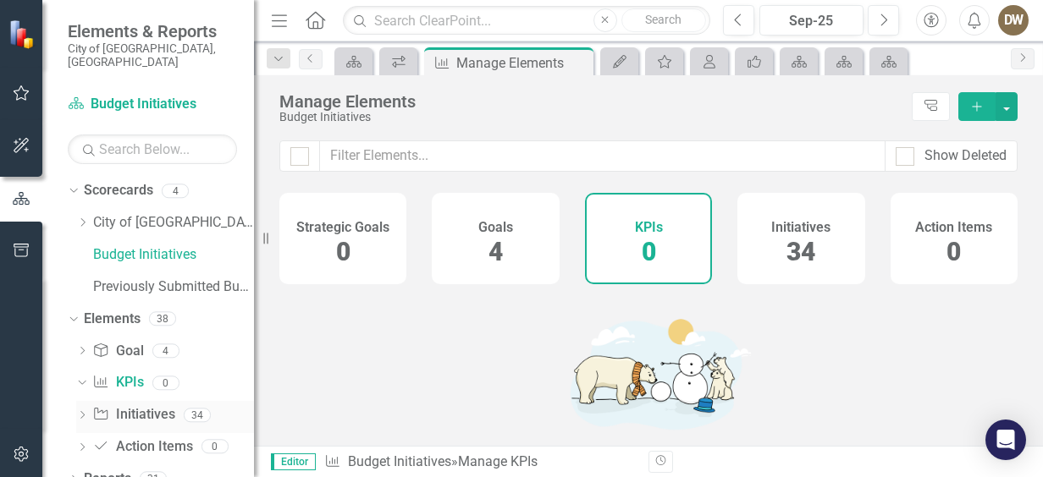
click at [129, 405] on link "Initiative Initiatives" at bounding box center [133, 414] width 82 height 19
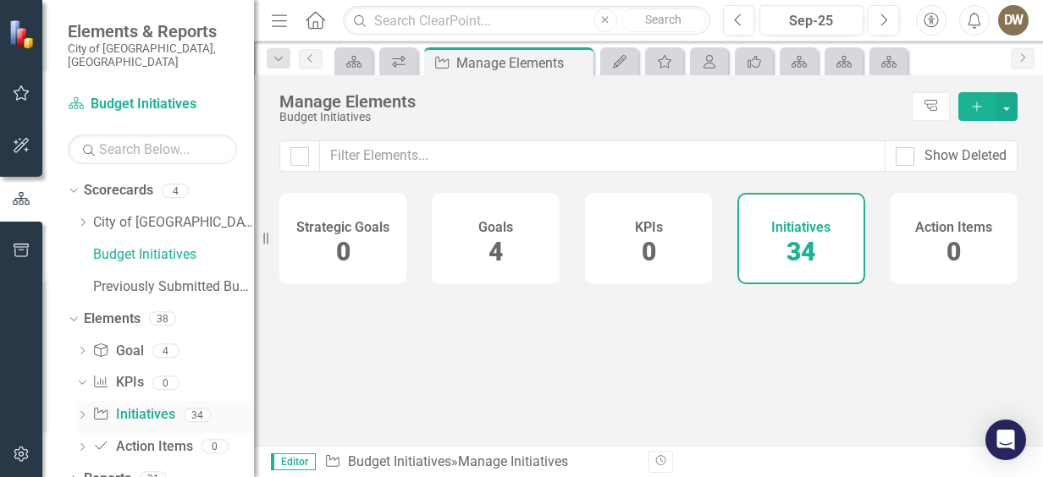
checkbox input "false"
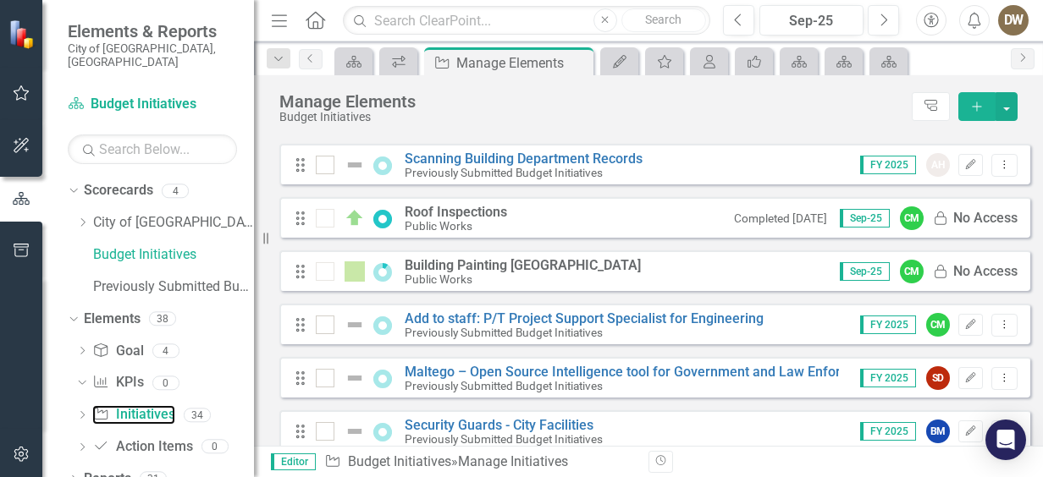
scroll to position [1670, 0]
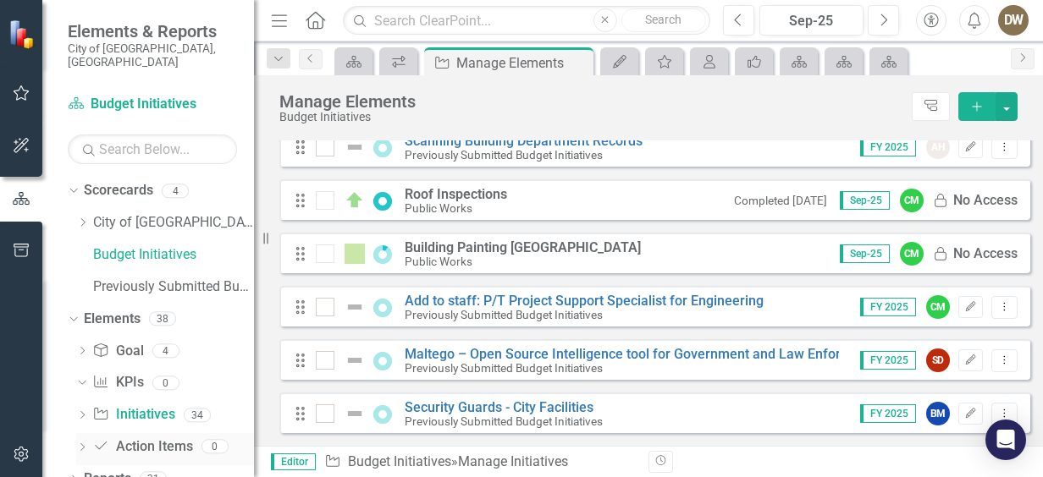
click at [171, 437] on link "Action Item Action Items" at bounding box center [142, 446] width 100 height 19
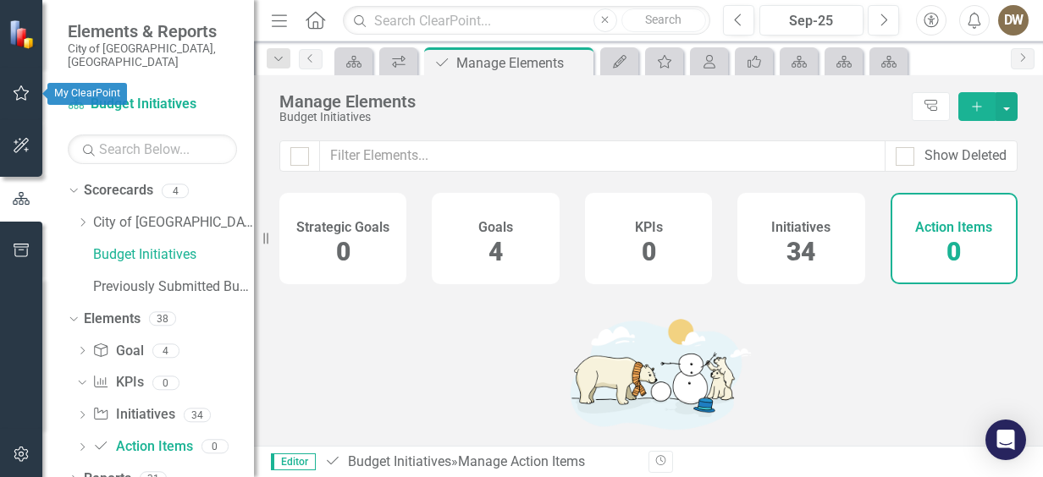
click at [18, 91] on icon "button" at bounding box center [22, 93] width 18 height 14
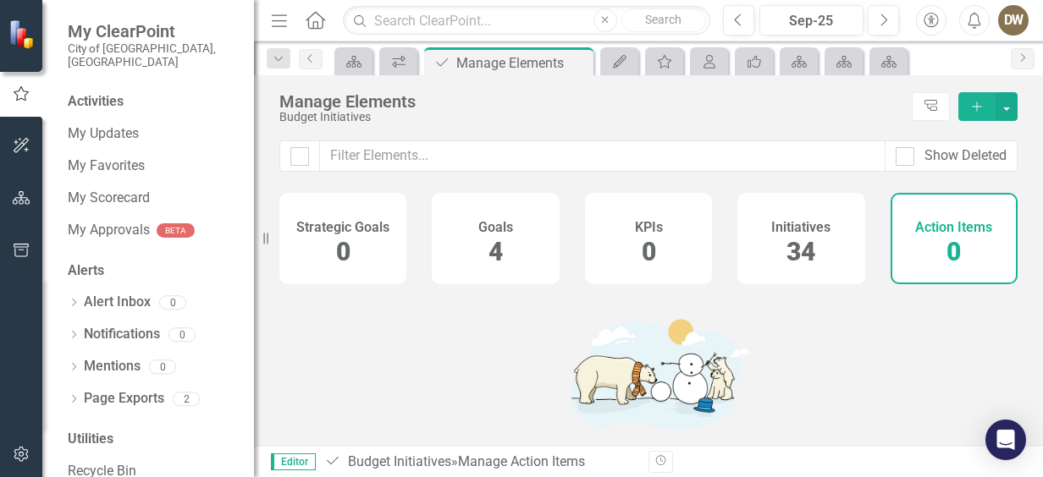
scroll to position [81, 0]
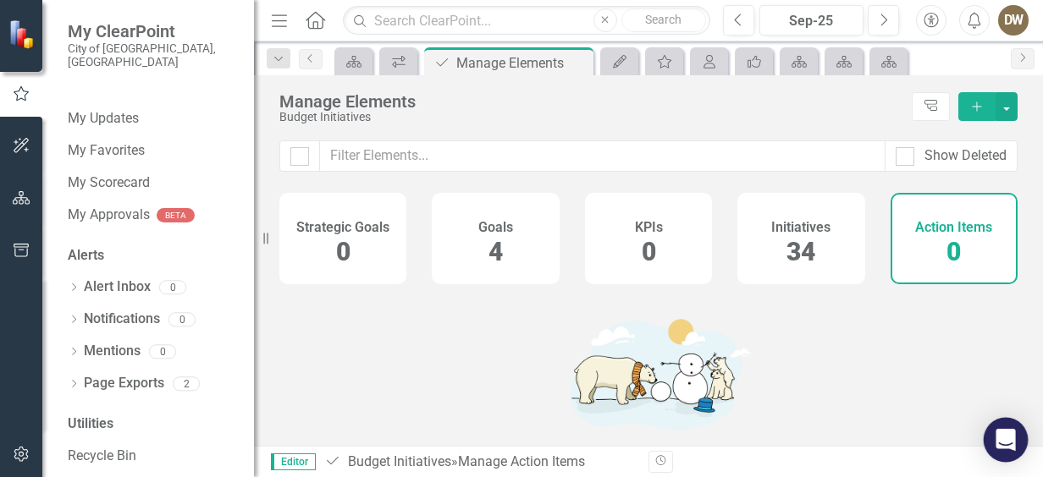
click at [1008, 429] on div "Open Intercom Messenger" at bounding box center [1005, 440] width 45 height 45
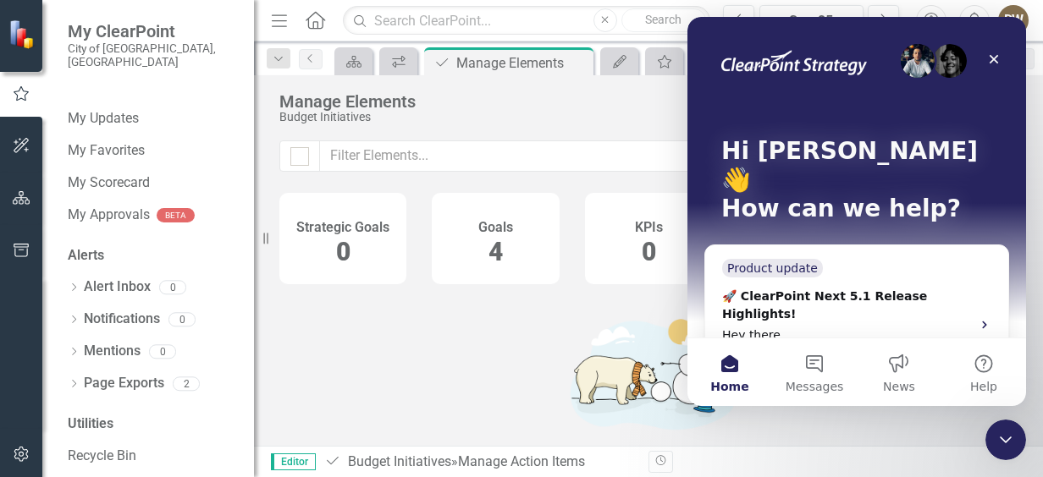
scroll to position [0, 0]
click at [828, 360] on button "5 Messages" at bounding box center [814, 372] width 85 height 68
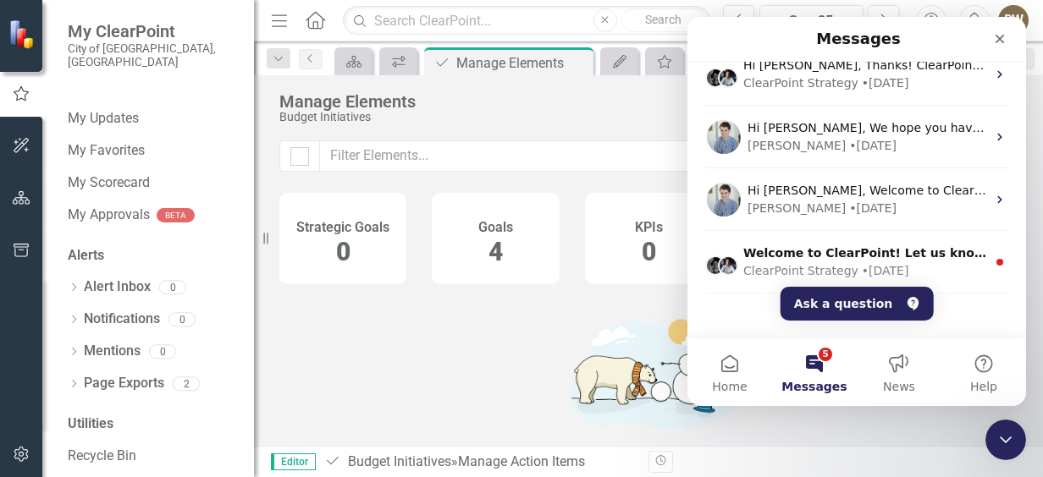
scroll to position [355, 0]
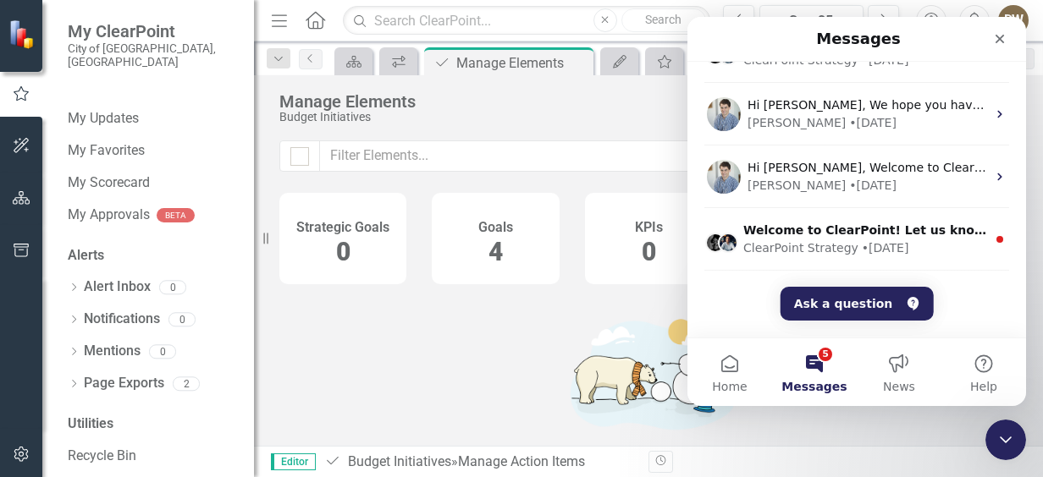
drag, startPoint x: 1021, startPoint y: 134, endPoint x: 1713, endPoint y: 318, distance: 716.4
click at [864, 301] on button "Ask a question" at bounding box center [856, 304] width 153 height 34
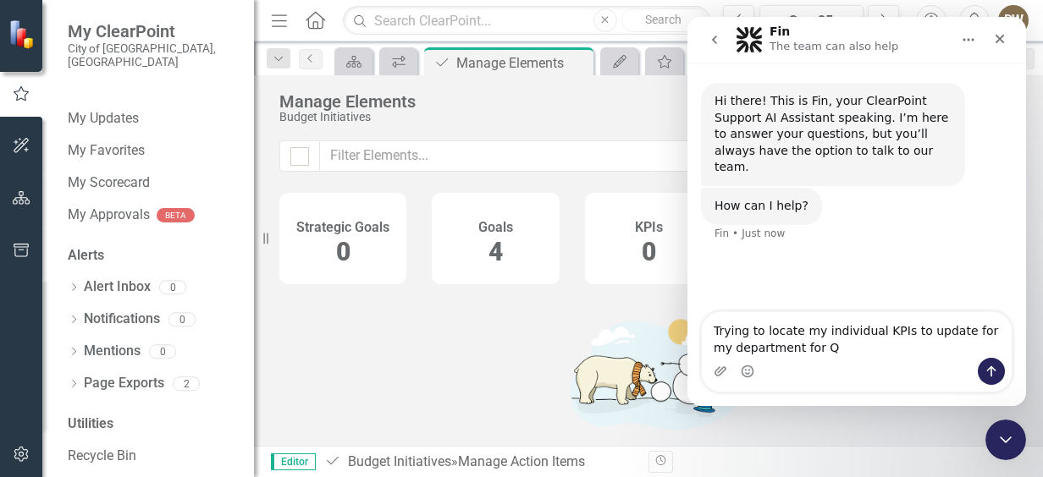
type textarea "Trying to locate my individual KPIs to update for my department for Q4"
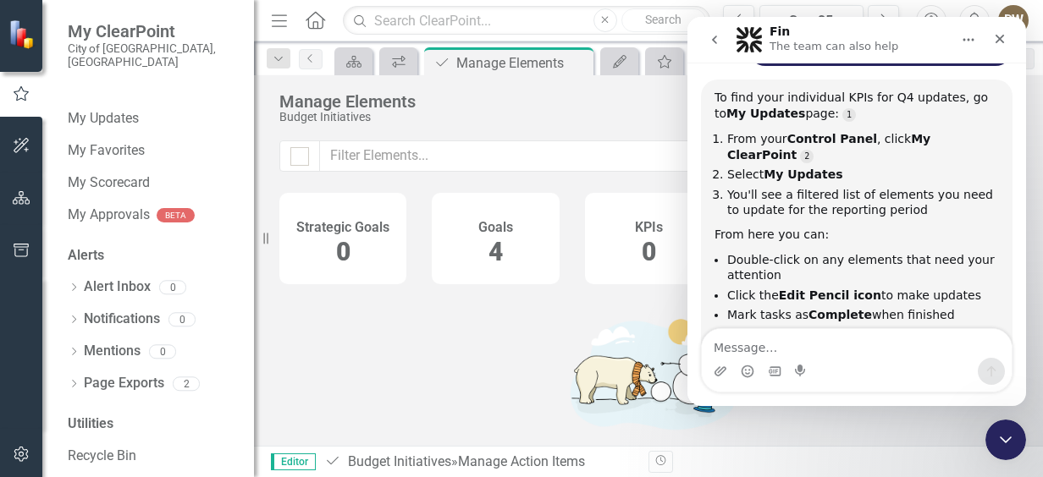
scroll to position [222, 0]
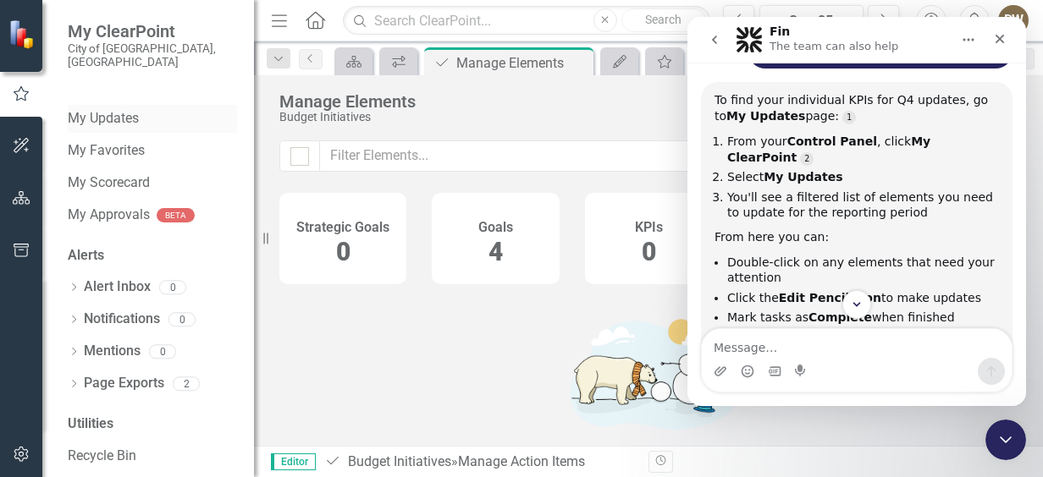
click at [113, 109] on link "My Updates" at bounding box center [152, 118] width 169 height 19
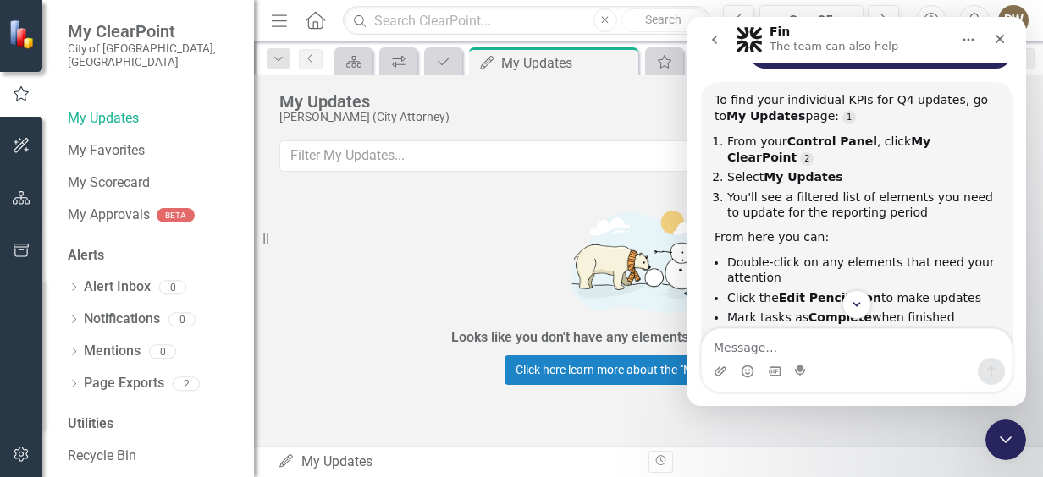
click at [963, 36] on icon "Home" at bounding box center [968, 40] width 14 height 14
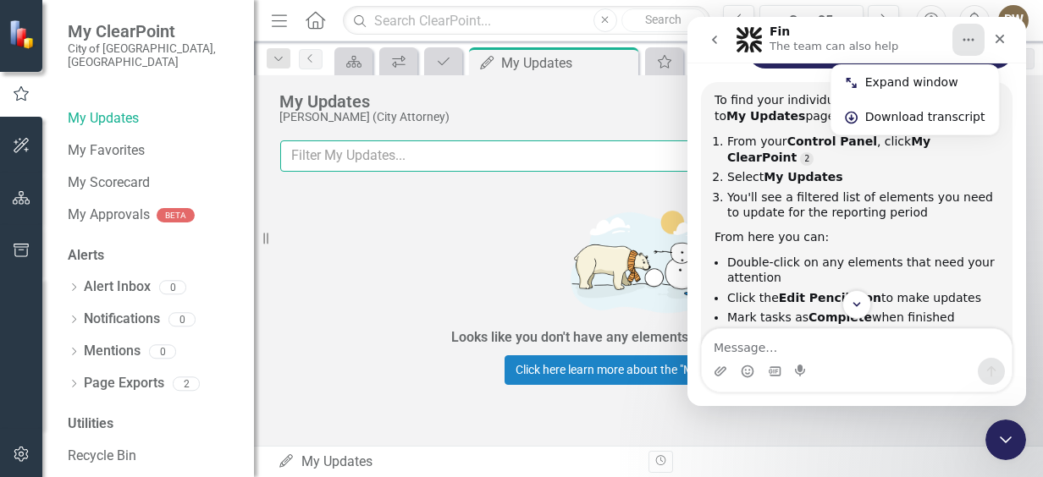
click at [565, 162] on input "text" at bounding box center [564, 155] width 569 height 31
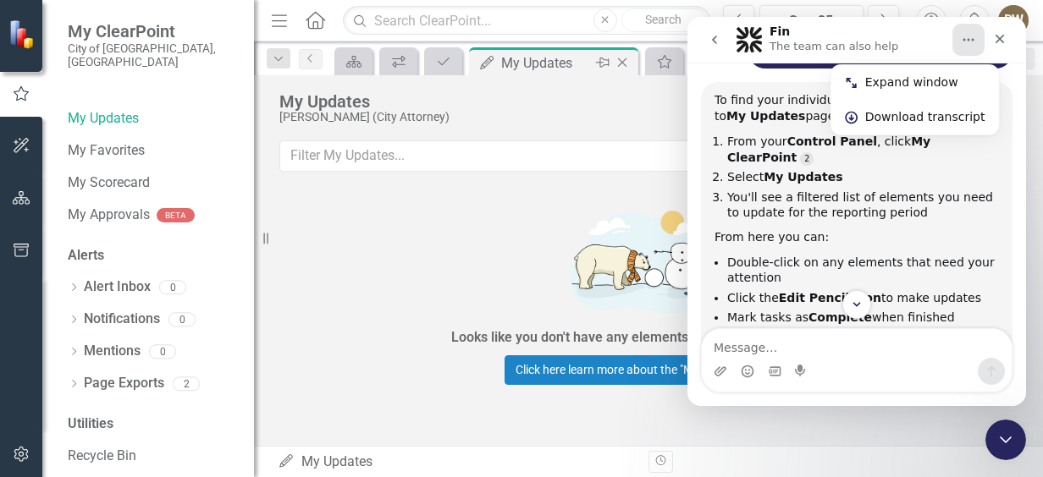
click at [487, 63] on icon "My Updates" at bounding box center [486, 63] width 17 height 14
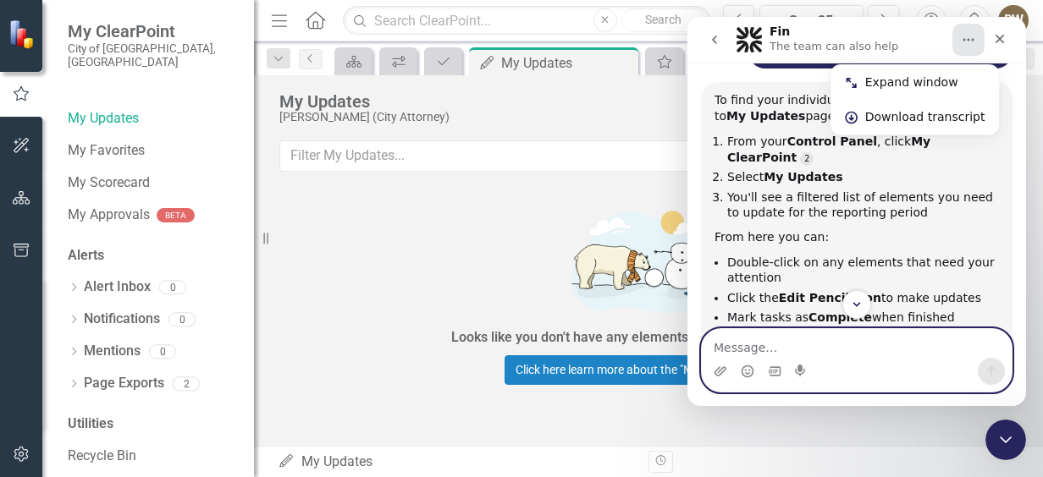
click at [746, 349] on textarea "Message…" at bounding box center [857, 343] width 310 height 29
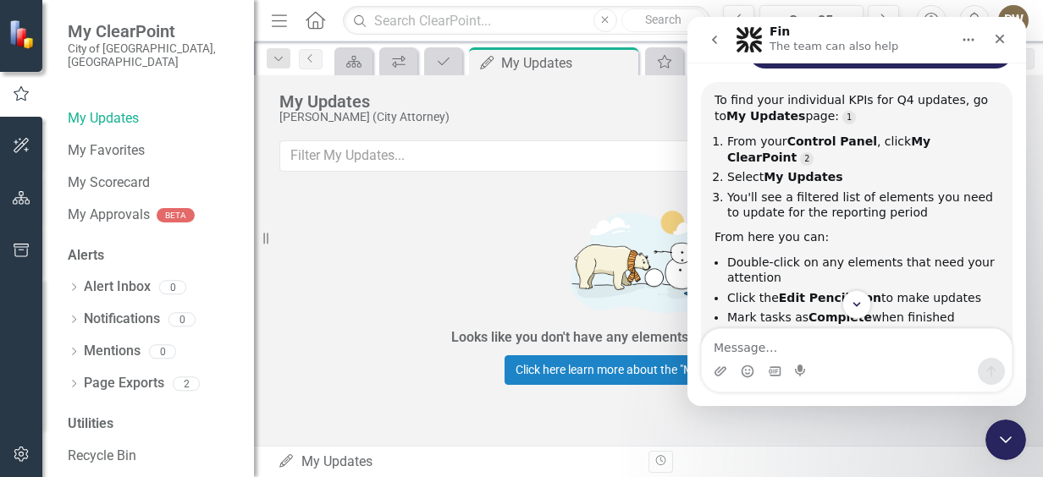
click at [284, 284] on div "Looks like you don't have any elements in your update queue yet. Click here lea…" at bounding box center [648, 294] width 789 height 210
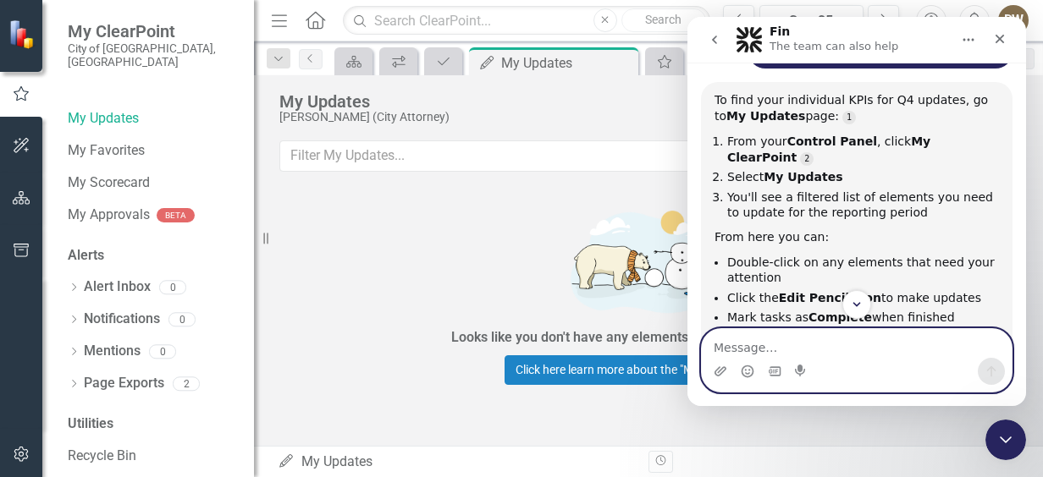
click at [746, 347] on textarea "Message…" at bounding box center [857, 343] width 310 height 29
type textarea "It says I don't have any when I do that"
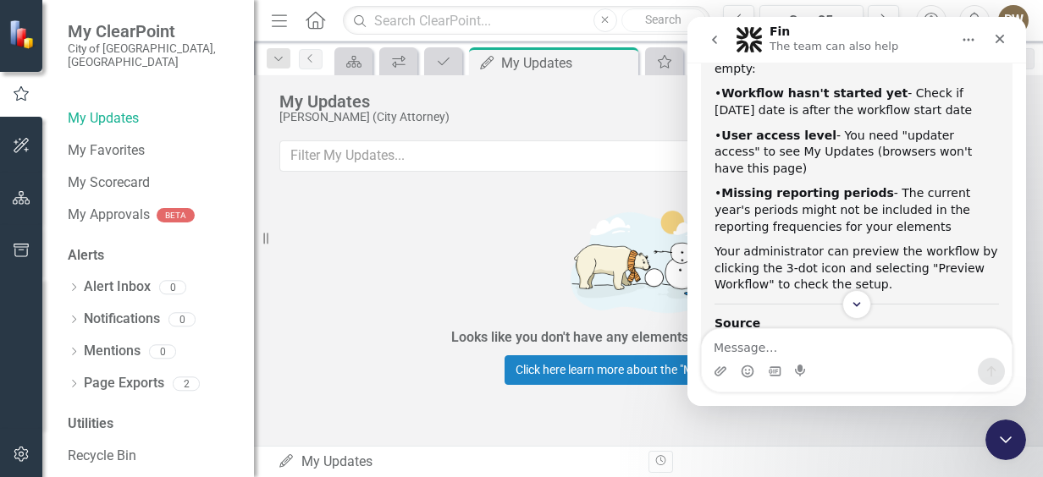
scroll to position [884, 0]
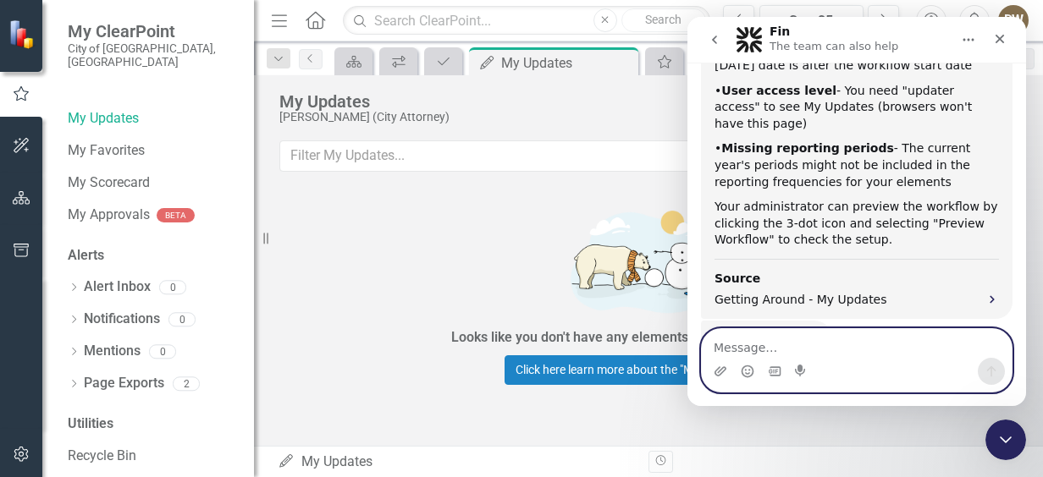
click at [751, 352] on textarea "Message…" at bounding box center [857, 343] width 310 height 29
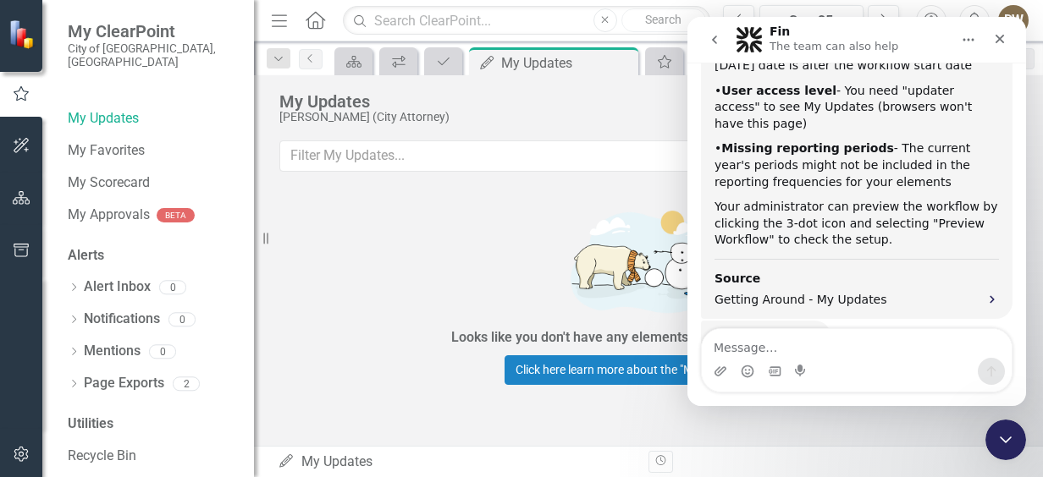
click at [746, 327] on div "Was that helpful? Fin • Just now" at bounding box center [856, 358] width 311 height 74
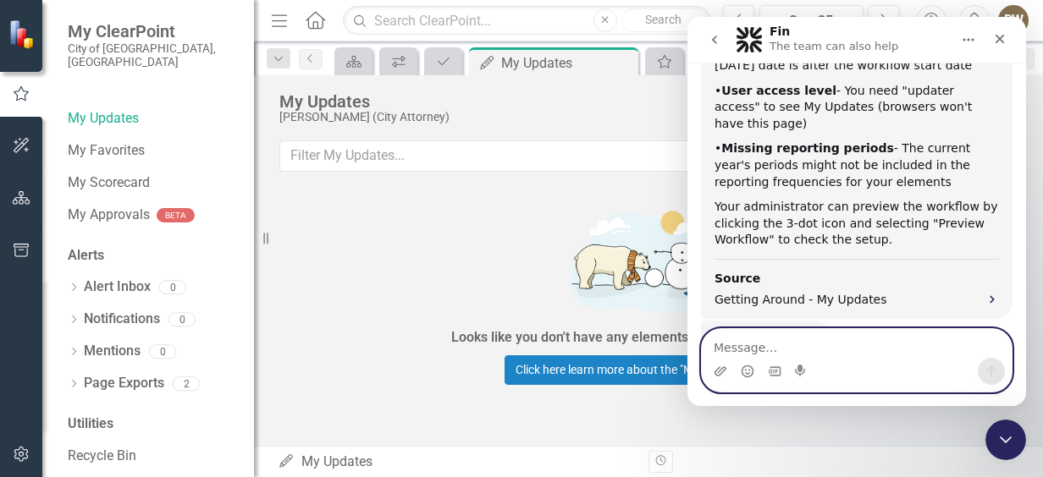
click at [744, 348] on textarea "Message…" at bounding box center [857, 343] width 310 height 29
type textarea "s"
type textarea "yes, sort of"
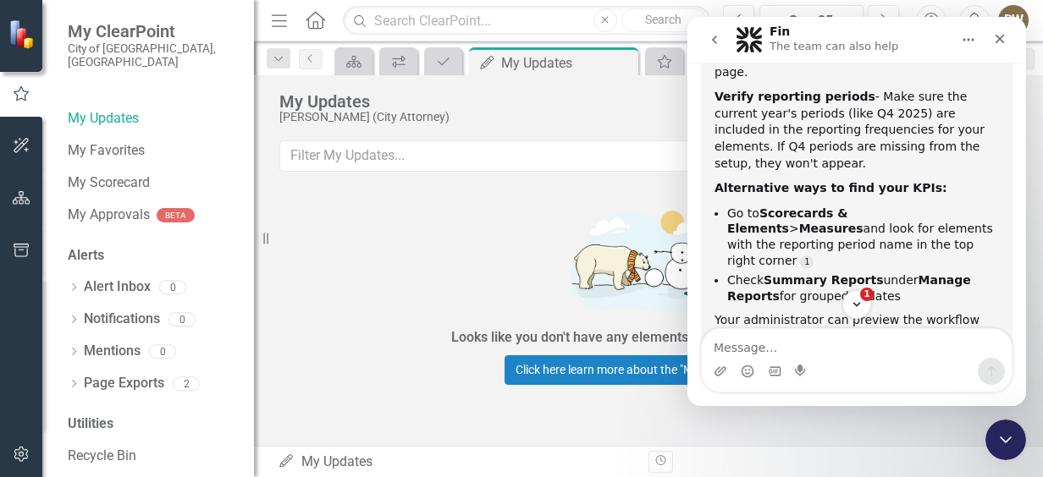
scroll to position [1329, 0]
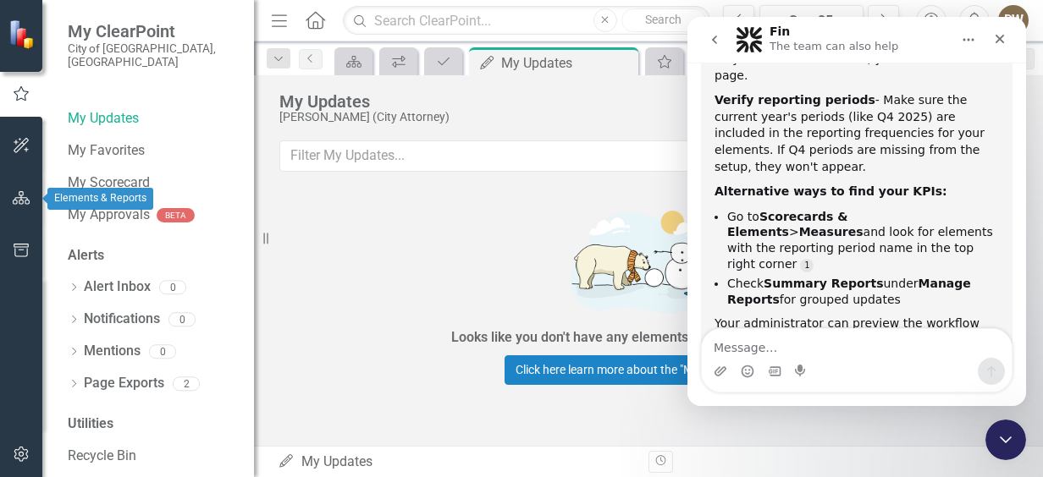
click at [27, 205] on button "button" at bounding box center [22, 199] width 38 height 36
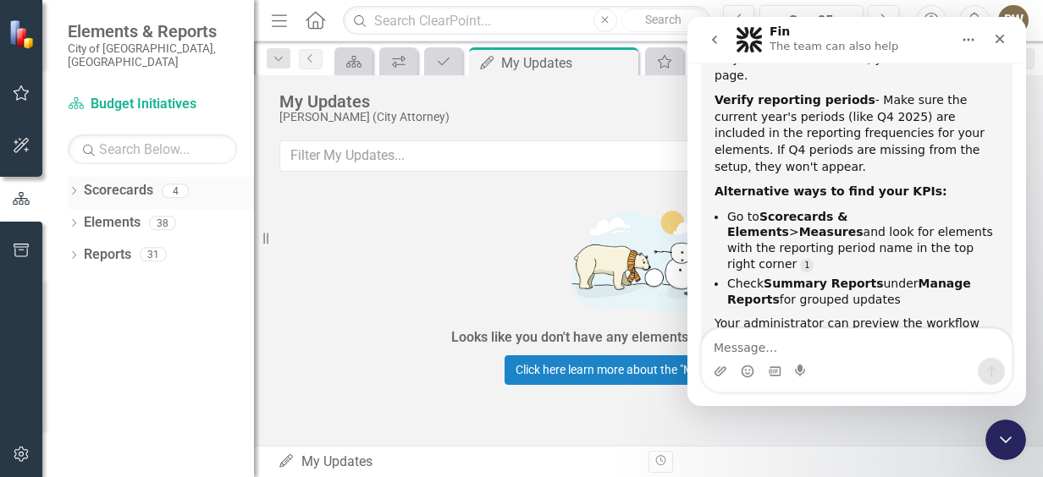
click at [123, 181] on link "Scorecards" at bounding box center [118, 190] width 69 height 19
click at [74, 188] on icon "Dropdown" at bounding box center [74, 192] width 12 height 9
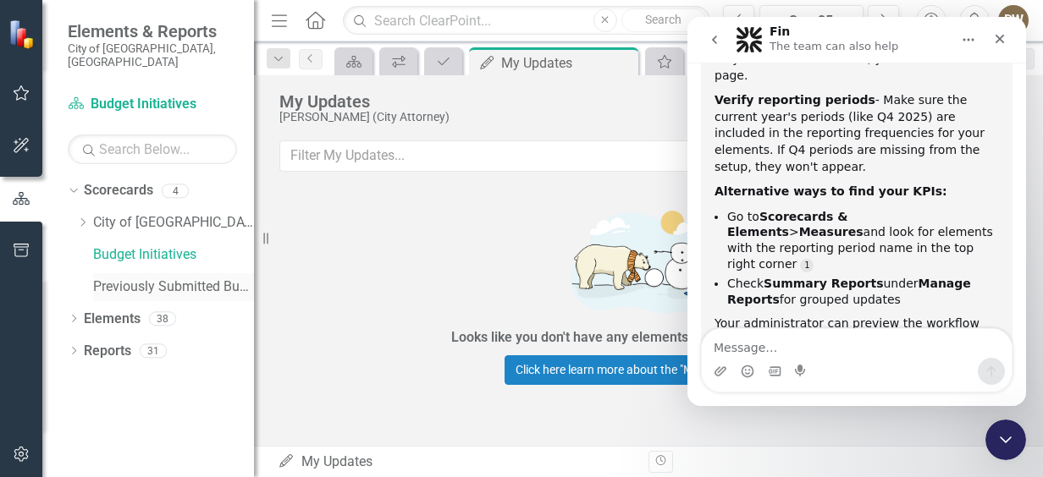
click at [107, 278] on link "Previously Submitted Budget Initiatives" at bounding box center [173, 287] width 161 height 19
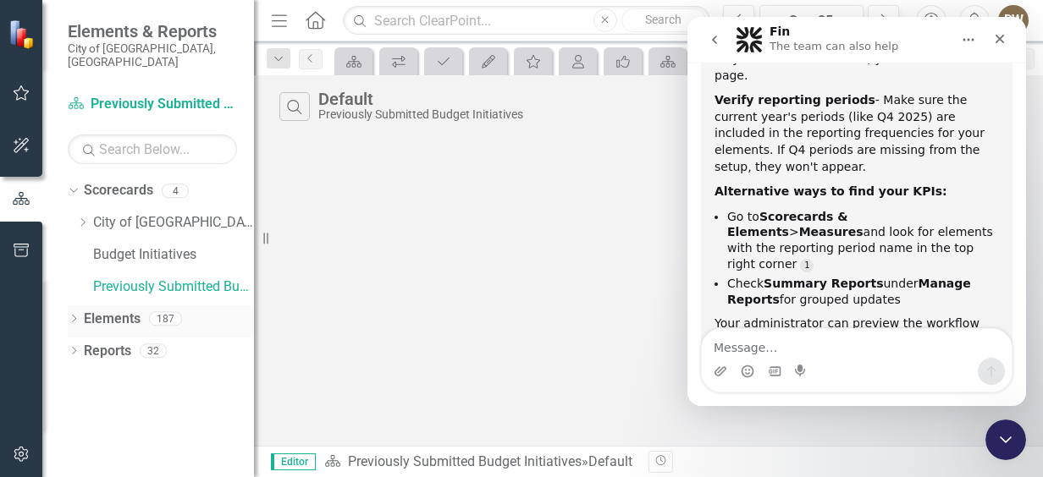
click at [105, 310] on link "Elements" at bounding box center [112, 319] width 57 height 19
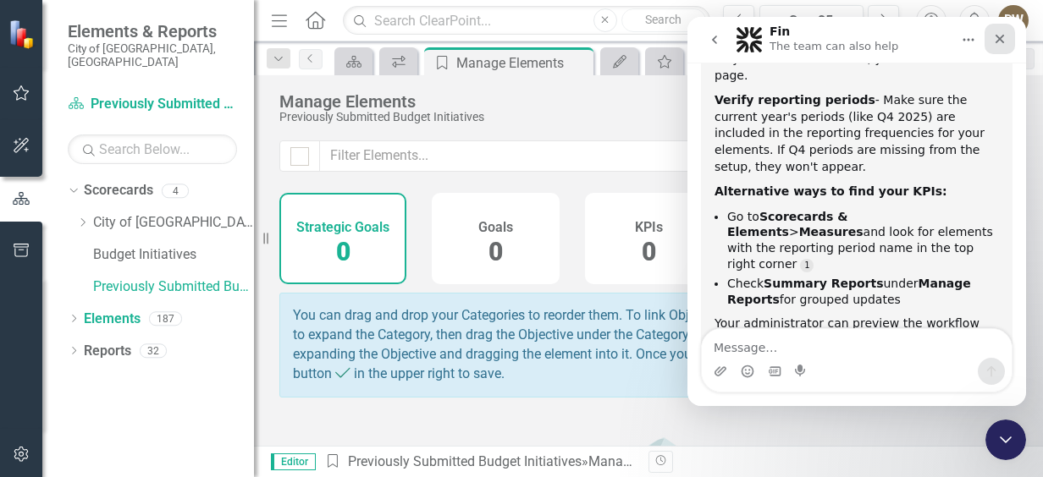
click at [1002, 29] on div "Close" at bounding box center [999, 39] width 30 height 30
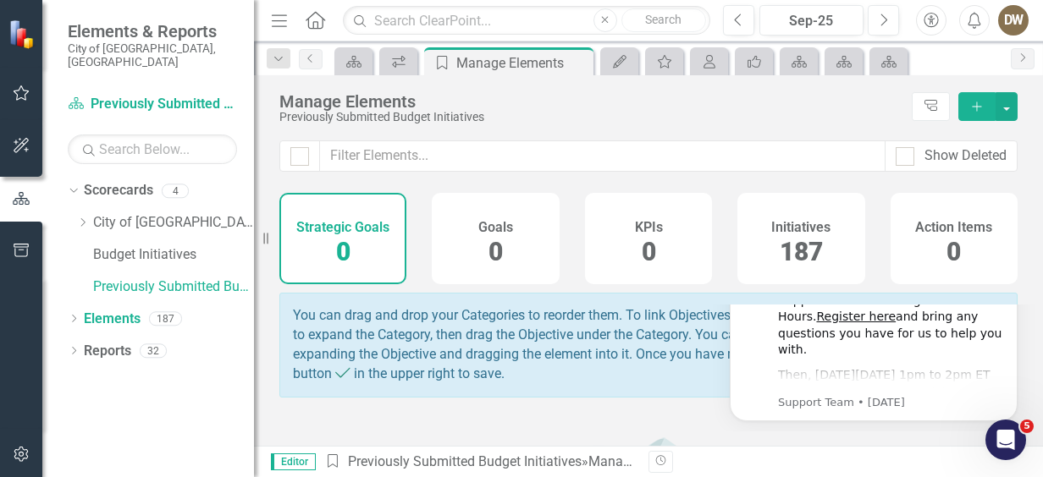
scroll to position [1337, 0]
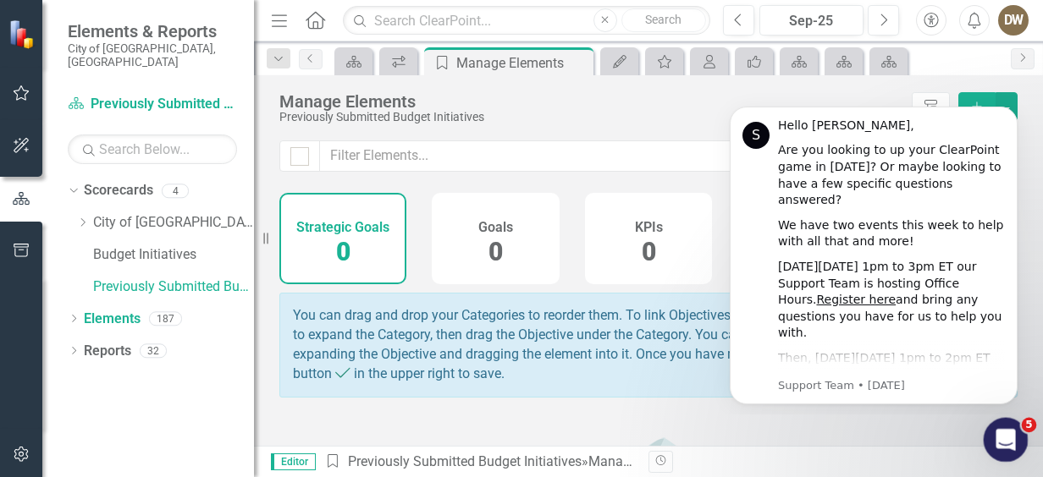
click at [1003, 428] on icon "Open Intercom Messenger" at bounding box center [1003, 438] width 28 height 28
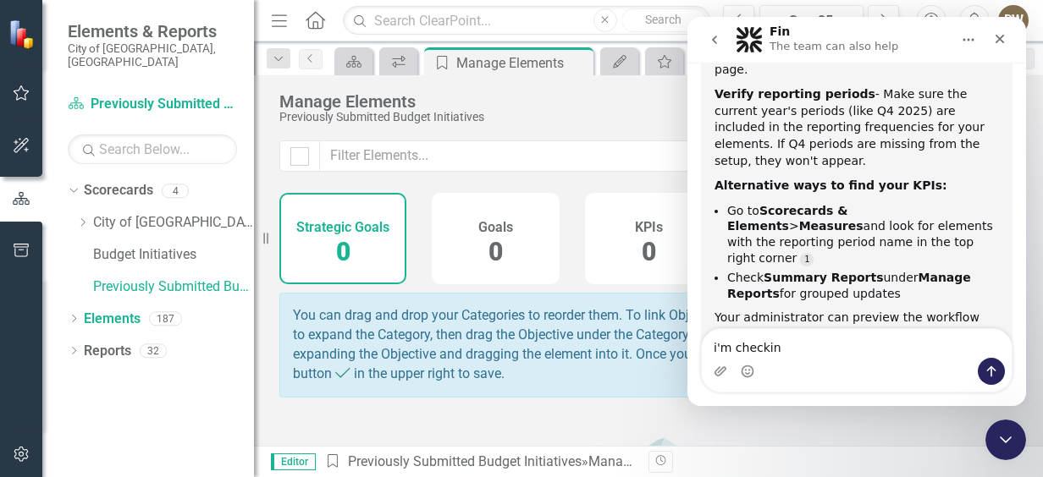
type textarea "i'm checking"
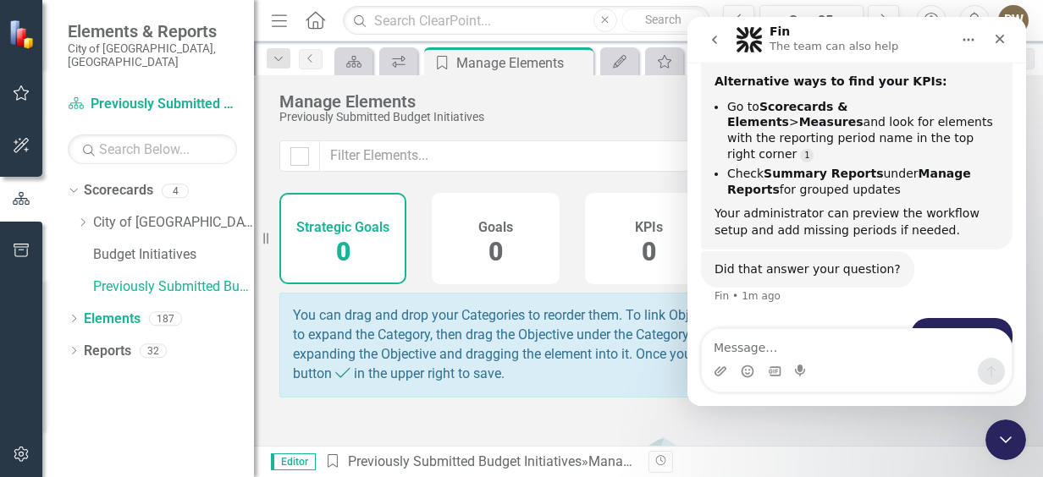
scroll to position [1442, 0]
click at [1000, 34] on icon "Close" at bounding box center [1000, 39] width 14 height 14
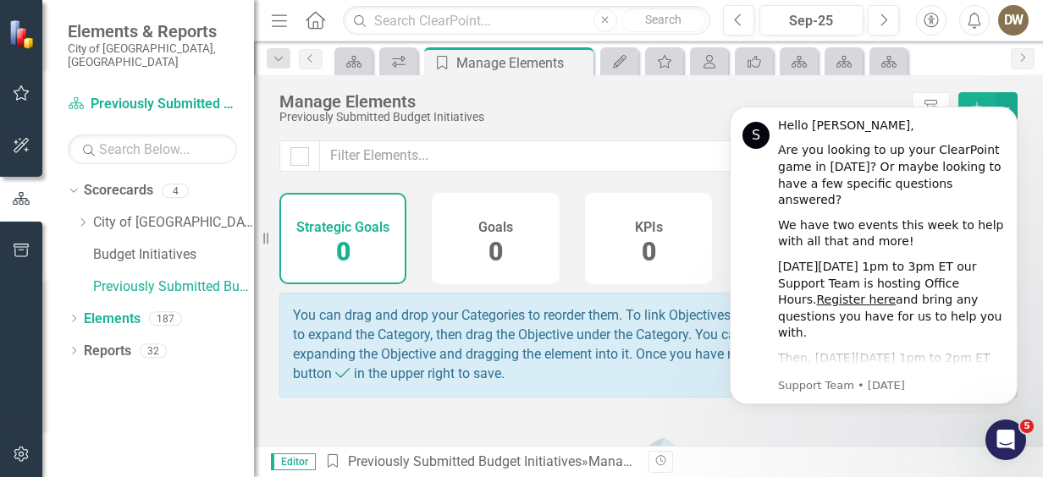
scroll to position [0, 0]
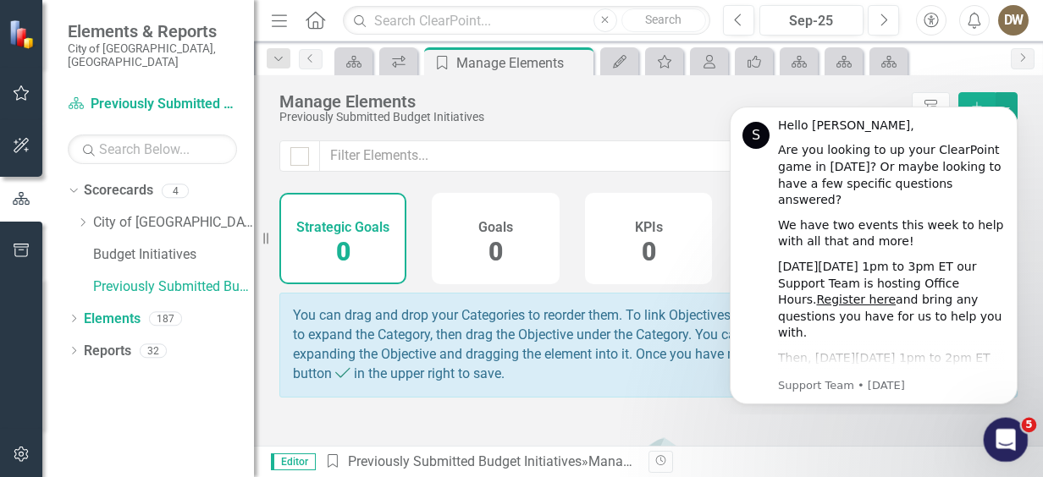
click at [1003, 434] on icon "Open Intercom Messenger" at bounding box center [1003, 438] width 28 height 28
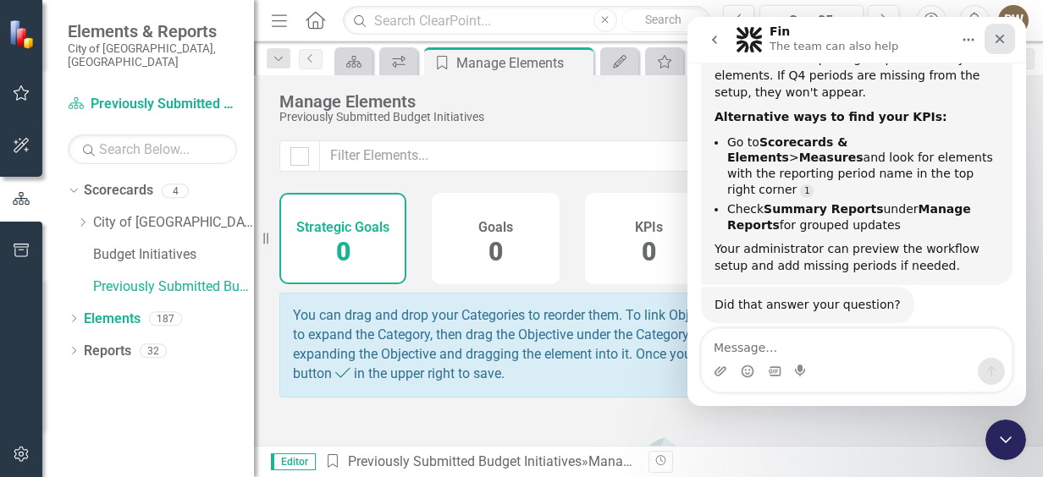
scroll to position [2, 0]
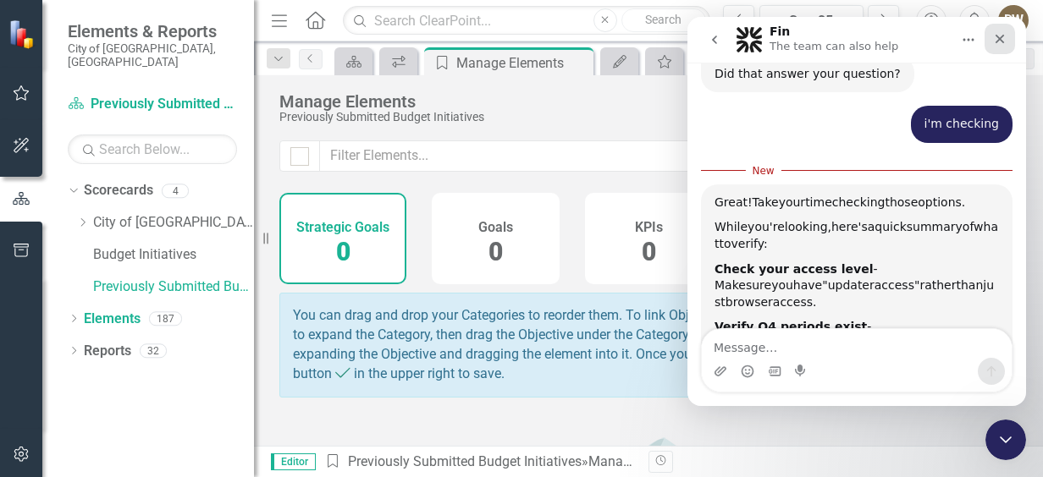
click at [999, 34] on icon "Close" at bounding box center [1000, 39] width 14 height 14
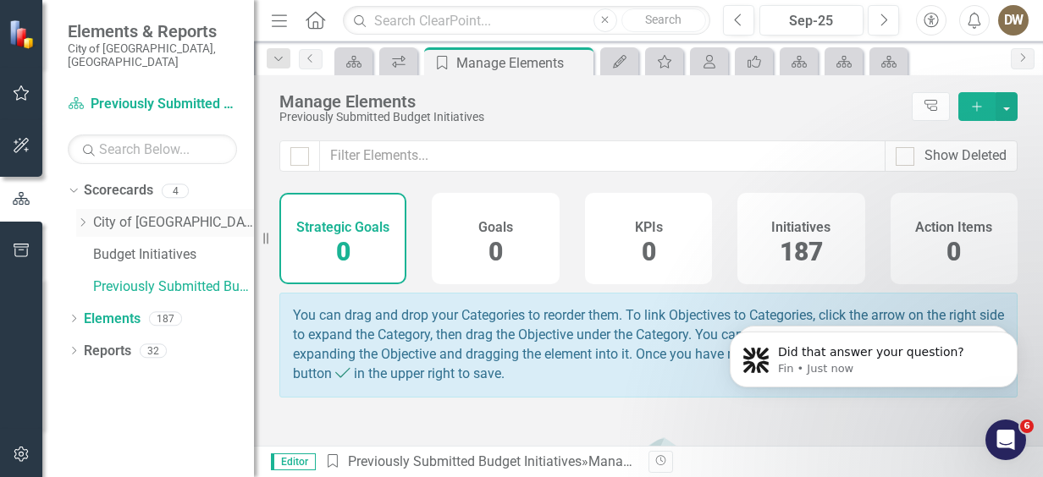
scroll to position [1762, 0]
click at [125, 310] on link "Elements" at bounding box center [112, 319] width 57 height 19
click at [74, 348] on icon "Dropdown" at bounding box center [74, 352] width 12 height 9
click at [315, 16] on icon "Home" at bounding box center [315, 20] width 22 height 18
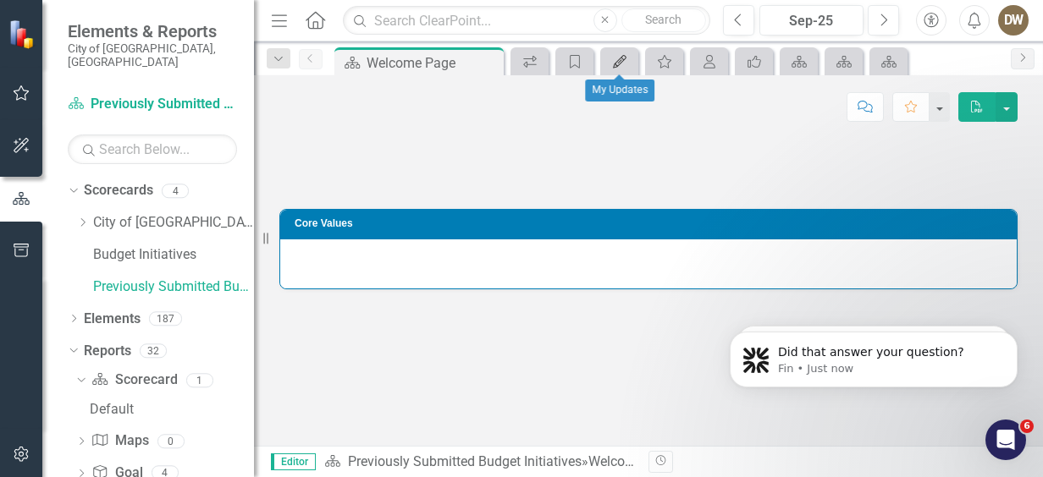
click at [622, 57] on icon "My Updates" at bounding box center [619, 62] width 17 height 14
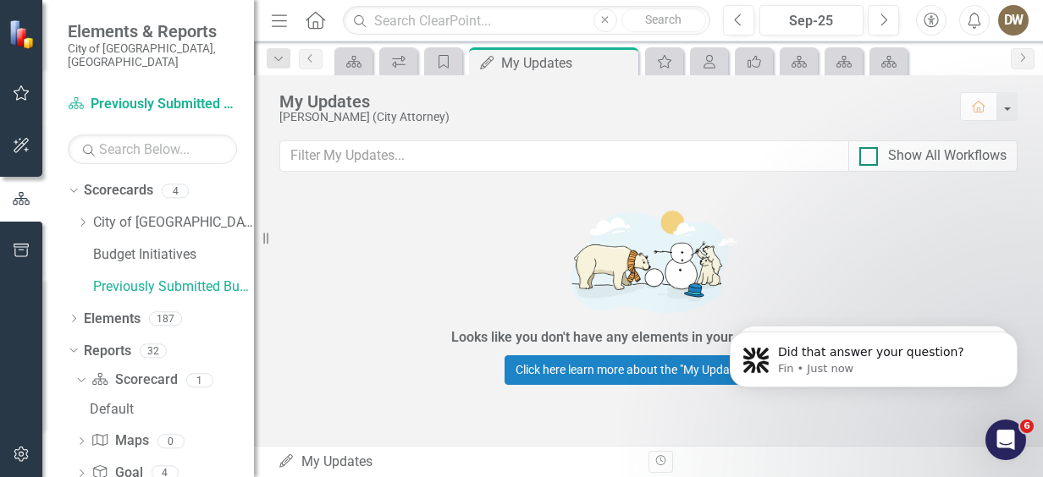
click at [868, 158] on div at bounding box center [868, 156] width 19 height 19
click at [868, 158] on input "Show All Workflows" at bounding box center [864, 152] width 11 height 11
checkbox input "true"
click at [1007, 106] on button "button" at bounding box center [1006, 106] width 22 height 29
click at [961, 213] on div "Looks like you don't have any elements in your update queue yet. Click here lea…" at bounding box center [648, 294] width 789 height 210
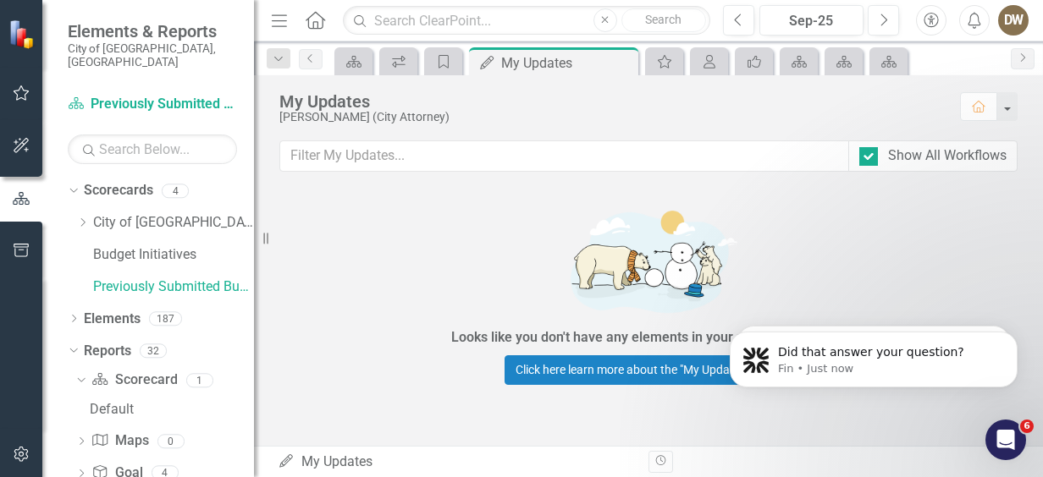
click at [1012, 23] on div "DW" at bounding box center [1013, 20] width 30 height 30
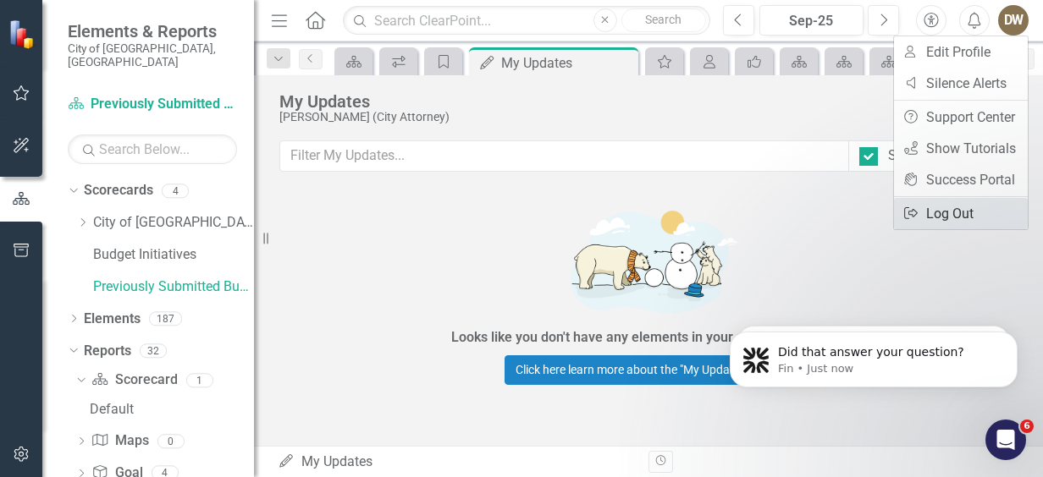
click at [932, 210] on link "Logout Log Out" at bounding box center [961, 213] width 134 height 31
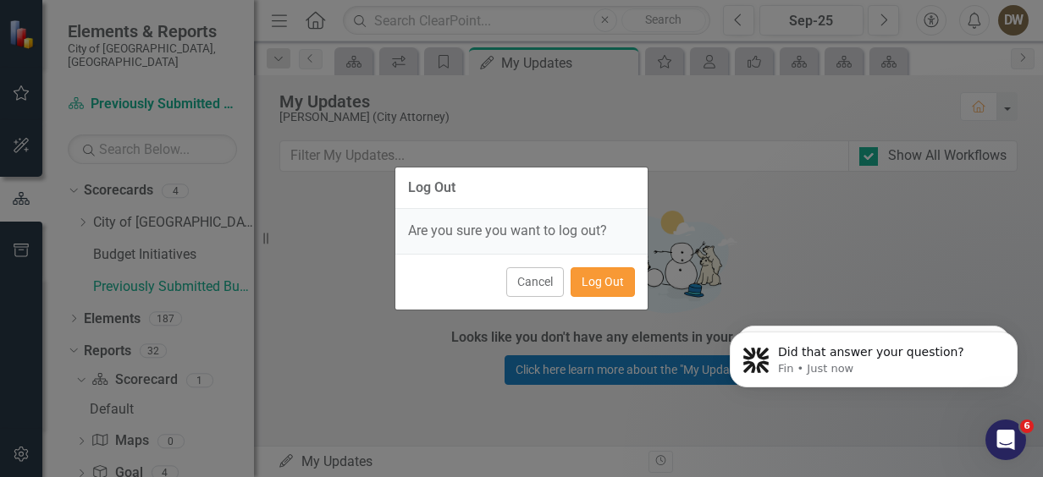
click at [613, 278] on button "Log Out" at bounding box center [602, 282] width 64 height 30
